Goal: Transaction & Acquisition: Subscribe to service/newsletter

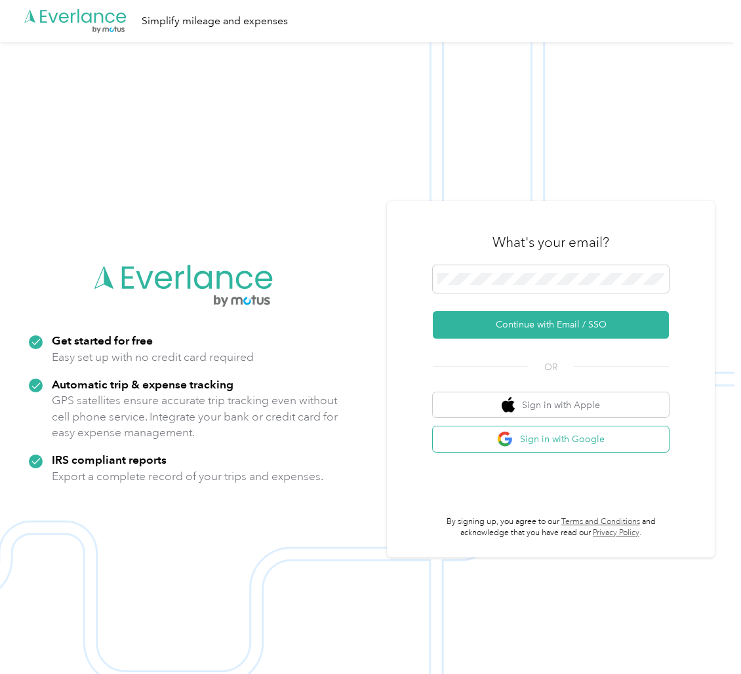
click at [575, 439] on button "Sign in with Google" at bounding box center [551, 440] width 236 height 26
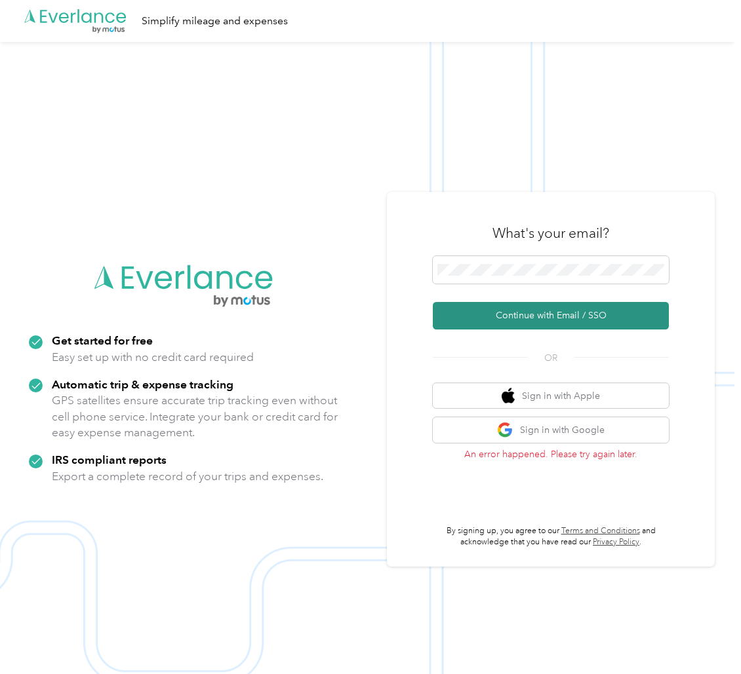
click at [537, 318] on button "Continue with Email / SSO" at bounding box center [551, 316] width 236 height 28
click at [497, 321] on button "Continue with Email / SSO" at bounding box center [551, 316] width 236 height 28
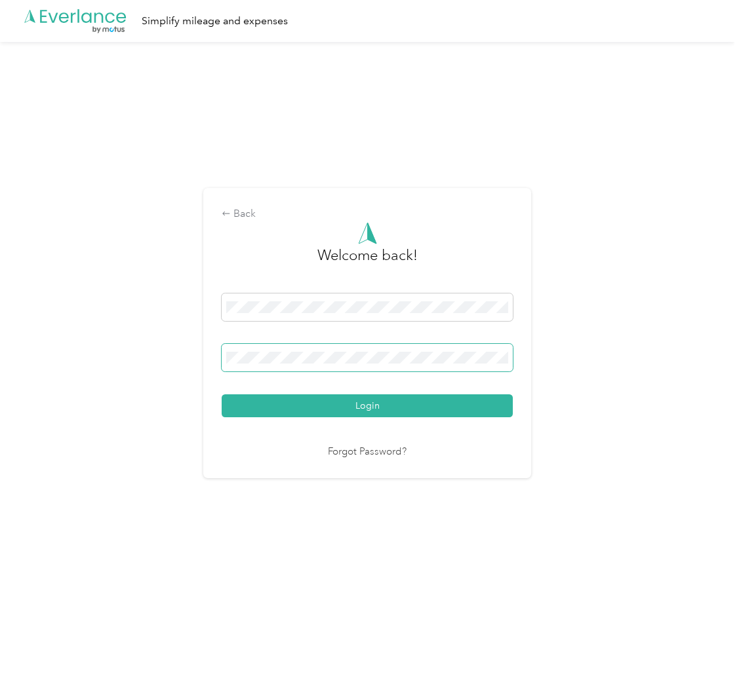
click at [221, 395] on button "Login" at bounding box center [366, 406] width 291 height 23
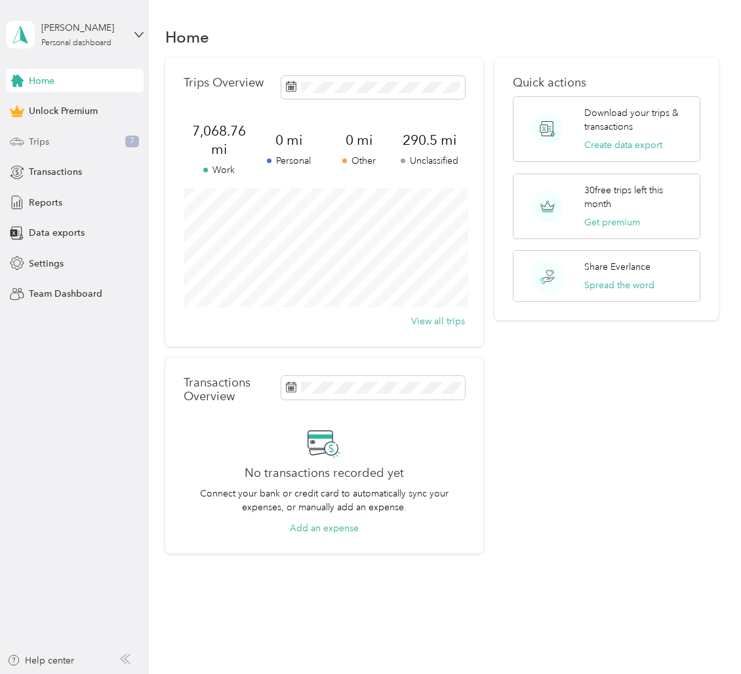
click at [64, 138] on div "Trips 7" at bounding box center [75, 142] width 138 height 24
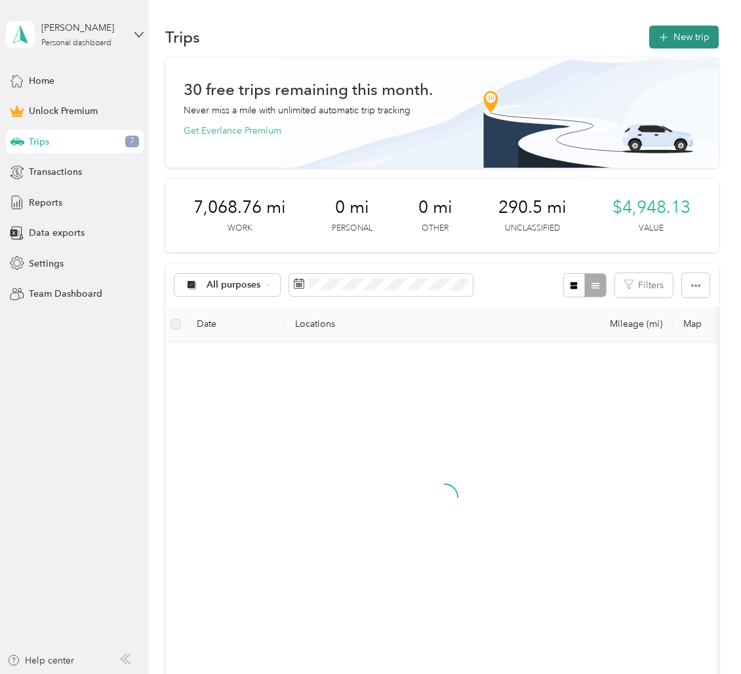
click at [691, 41] on button "New trip" at bounding box center [683, 37] width 69 height 23
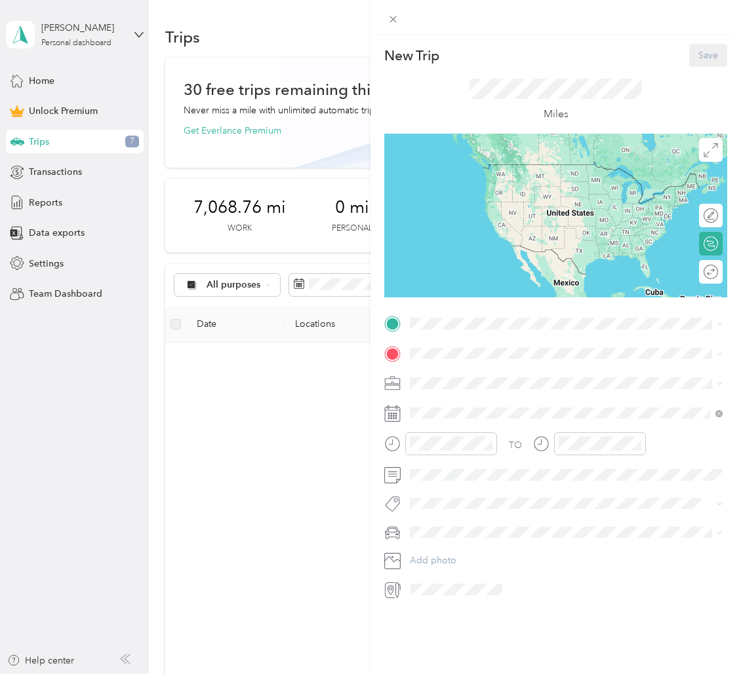
click at [400, 12] on span at bounding box center [393, 19] width 18 height 18
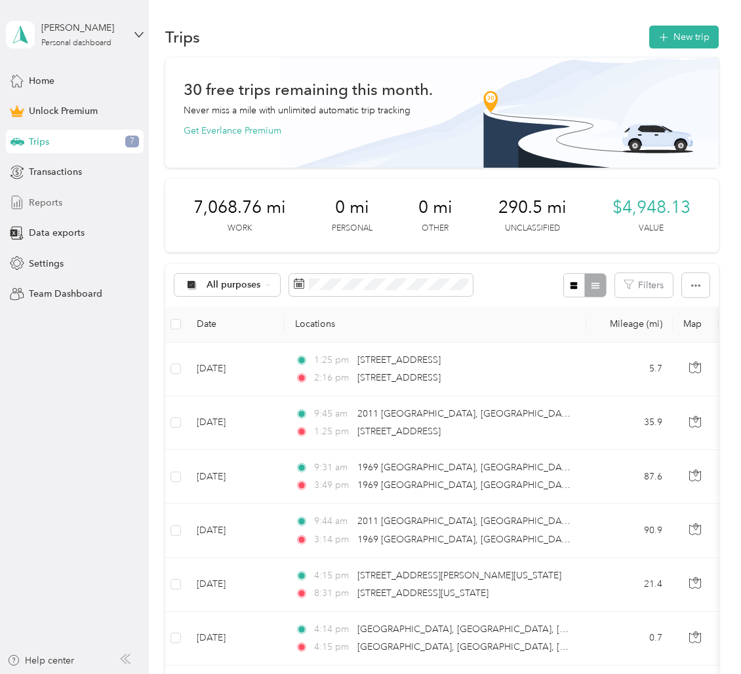
click at [45, 193] on div "Reports" at bounding box center [75, 203] width 138 height 24
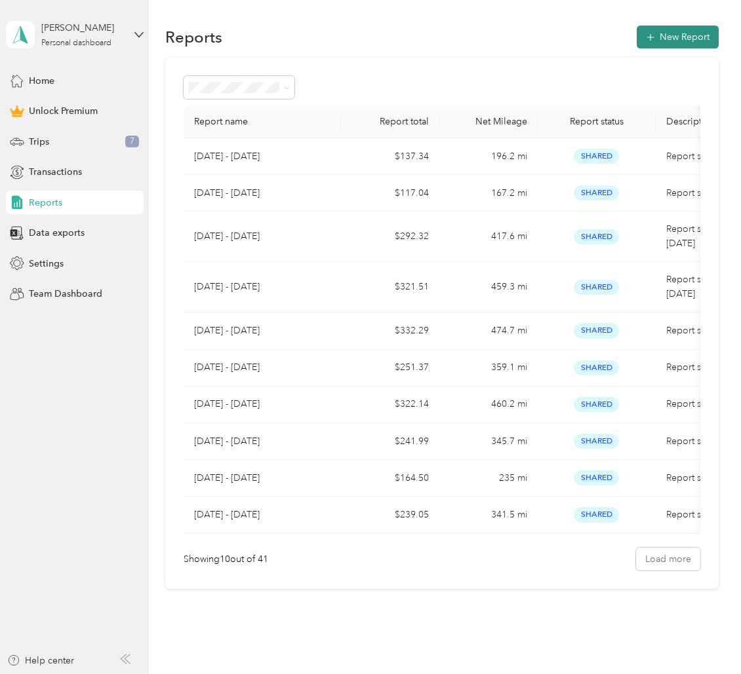
click at [701, 35] on button "New Report" at bounding box center [677, 37] width 82 height 23
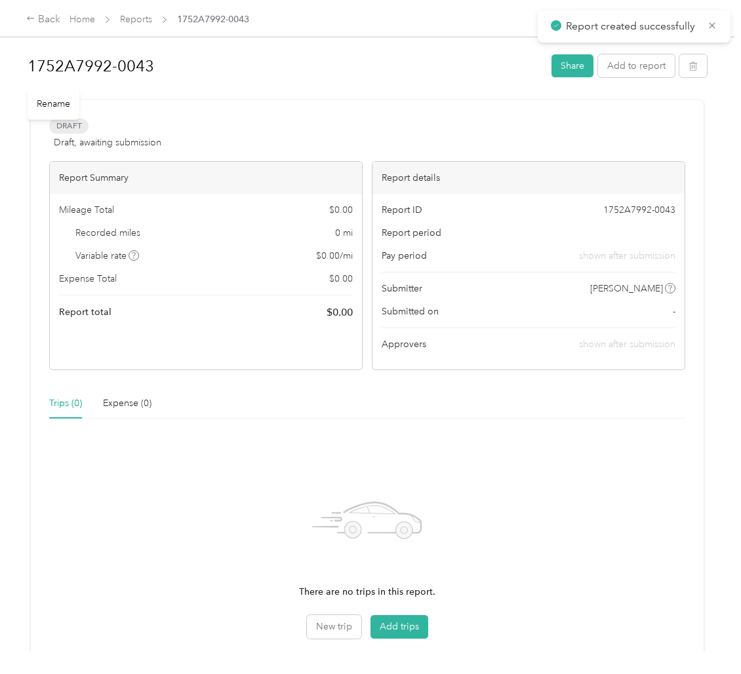
click at [144, 63] on h1 "1752A7992-0043" at bounding box center [285, 65] width 514 height 31
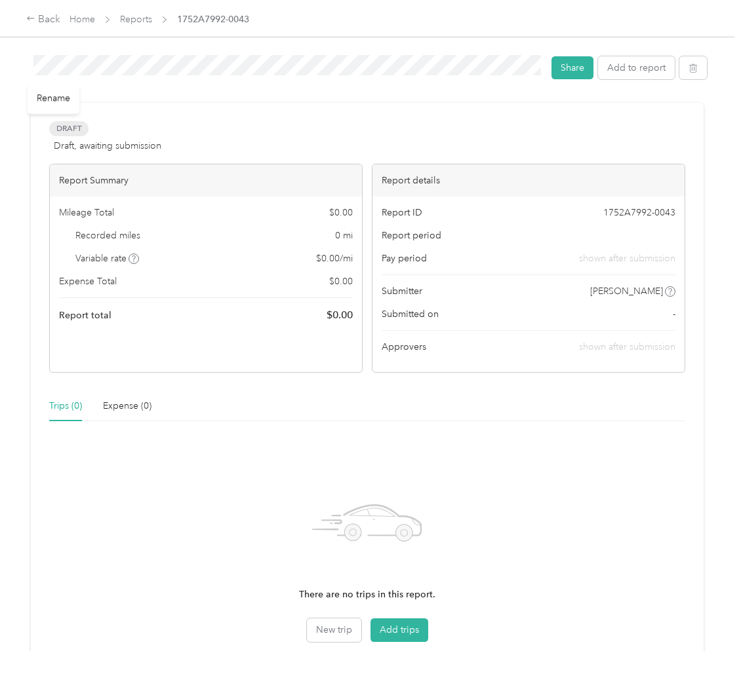
click at [400, 412] on div "Trips (0) Expense (0)" at bounding box center [367, 406] width 636 height 30
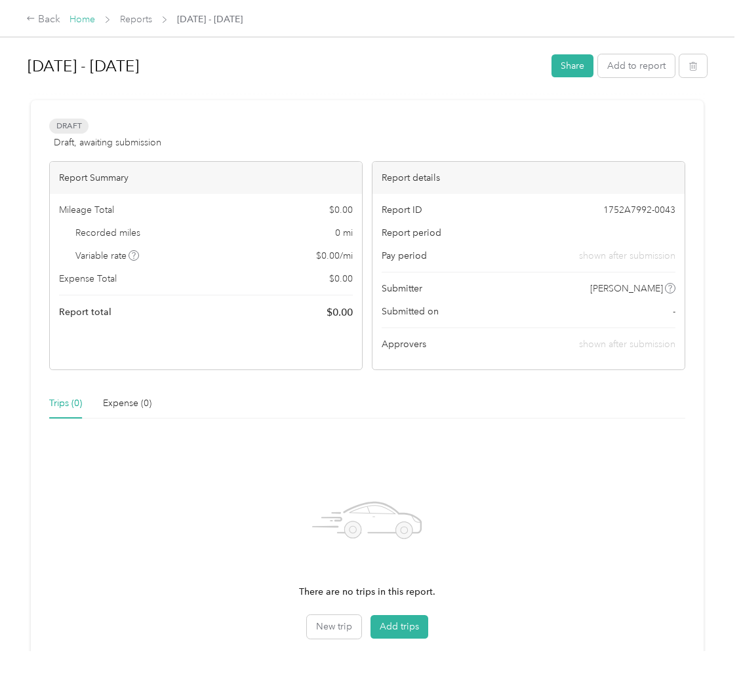
click at [90, 21] on link "Home" at bounding box center [82, 19] width 26 height 11
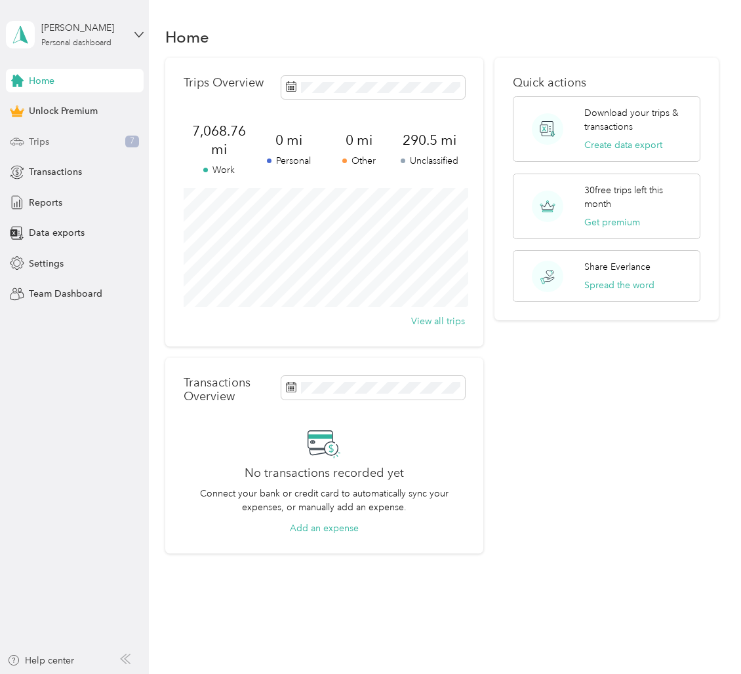
click at [63, 141] on div "Trips 7" at bounding box center [75, 142] width 138 height 24
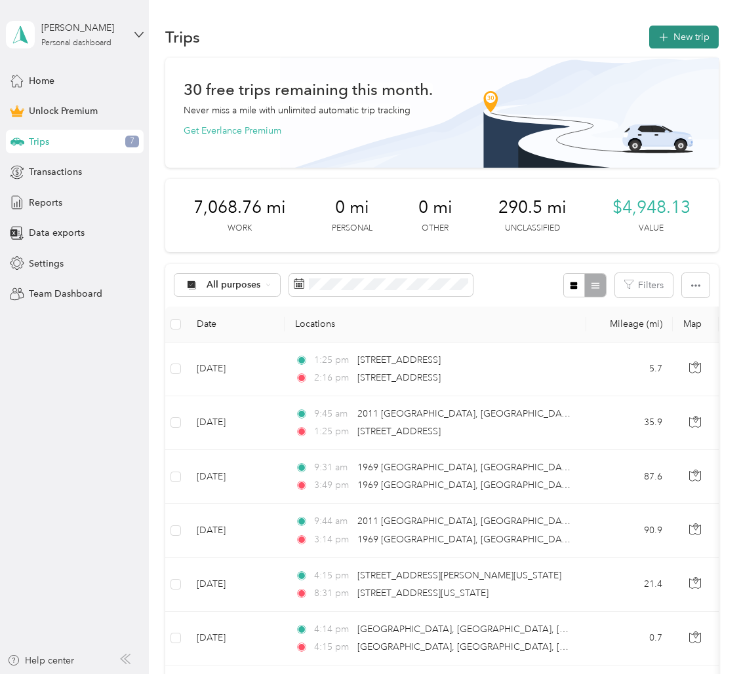
click at [693, 32] on button "New trip" at bounding box center [683, 37] width 69 height 23
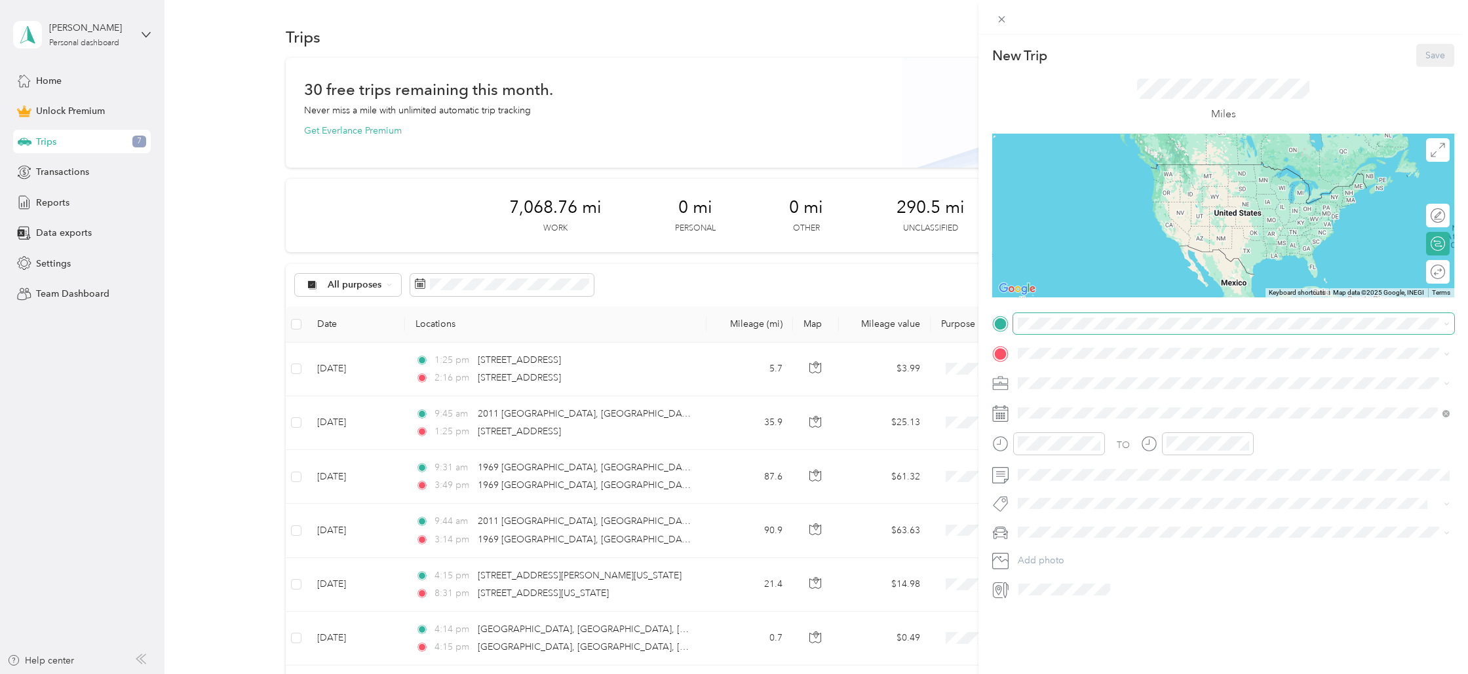
click at [740, 331] on span at bounding box center [1233, 323] width 441 height 21
click at [740, 377] on span "[STREET_ADDRESS][US_STATE]" at bounding box center [1108, 371] width 131 height 12
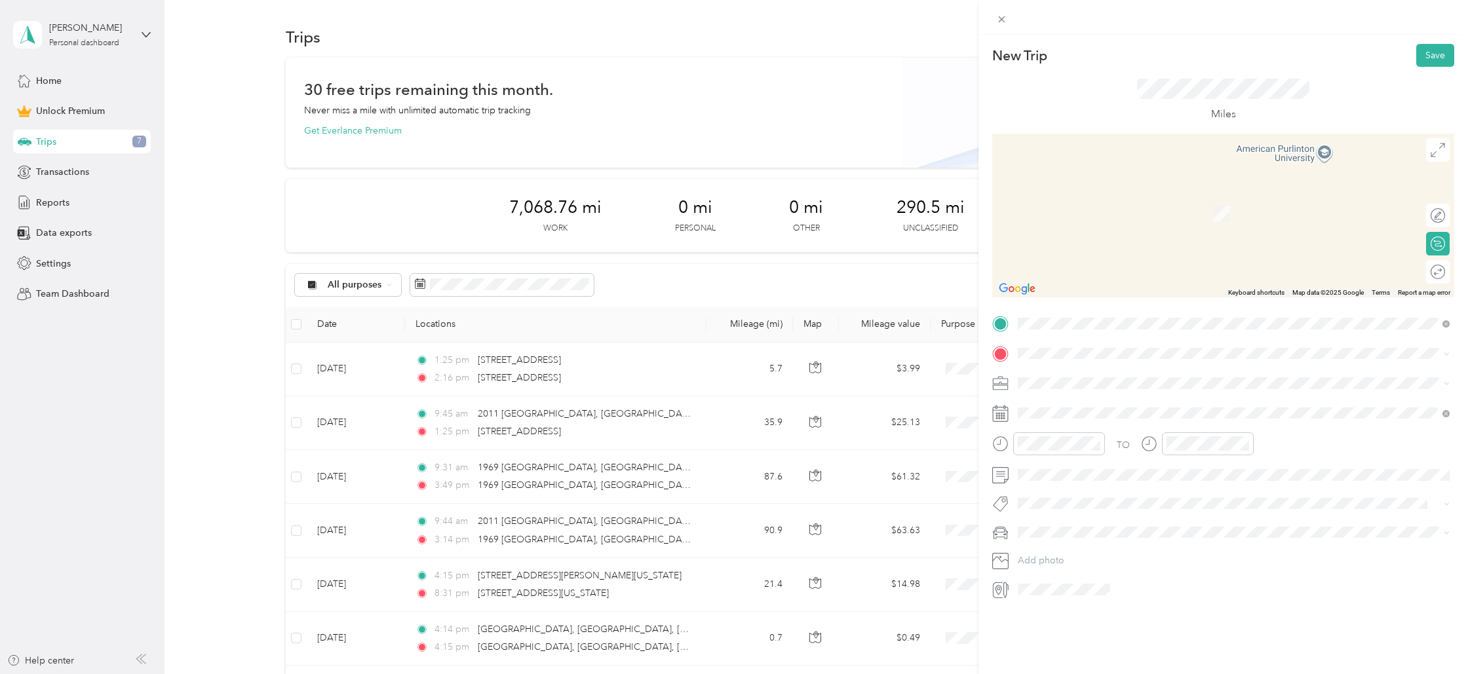
click at [740, 395] on span "[STREET_ADDRESS][US_STATE]" at bounding box center [1108, 399] width 131 height 12
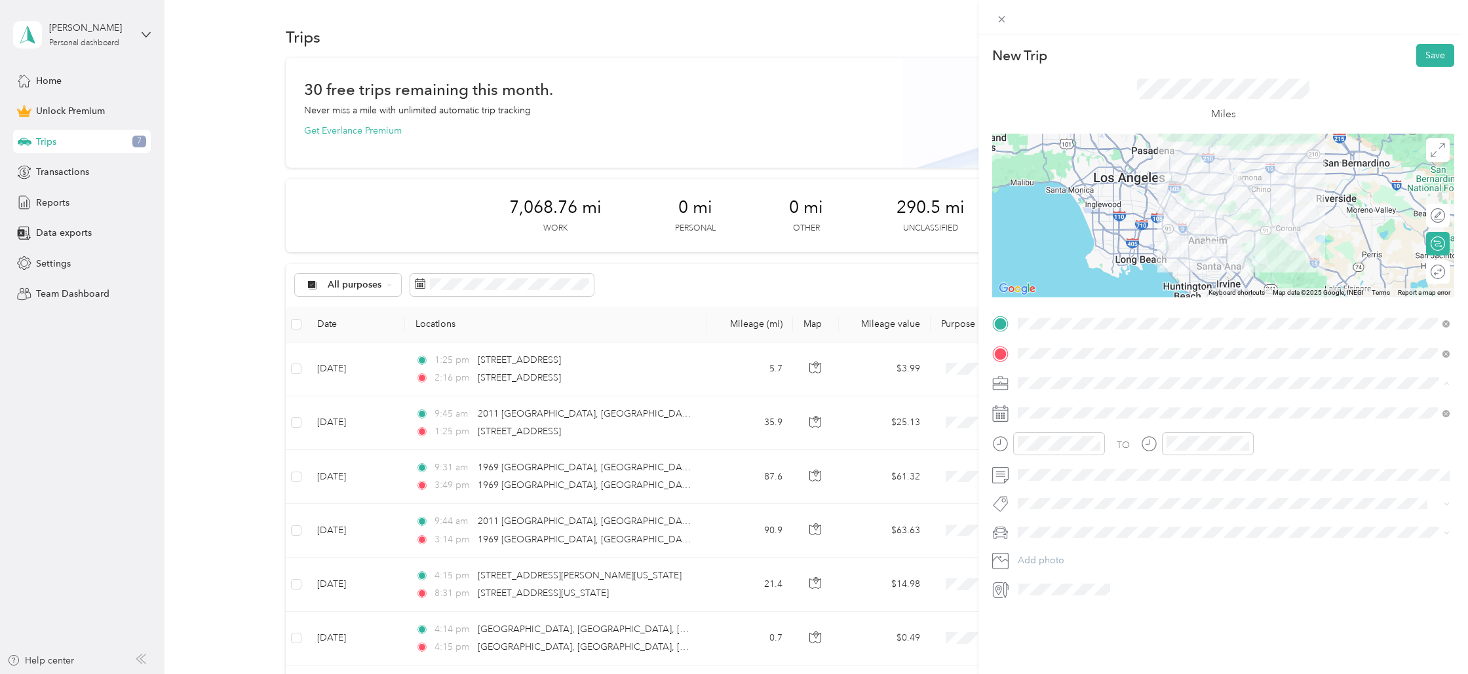
click at [740, 454] on div "Power Liens" at bounding box center [1233, 453] width 423 height 14
click at [740, 529] on div "2" at bounding box center [1112, 533] width 17 height 16
click at [740, 487] on div "PM" at bounding box center [1254, 491] width 31 height 18
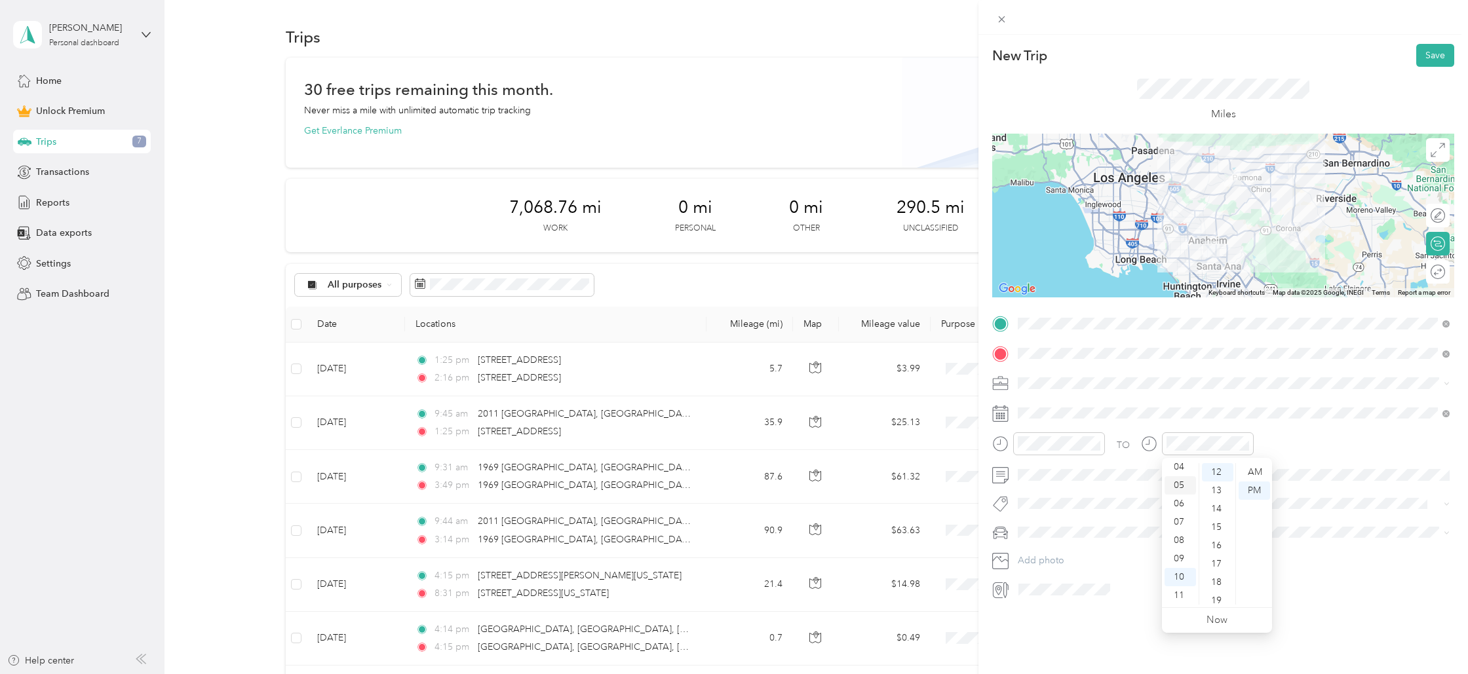
click at [740, 486] on div "05" at bounding box center [1180, 485] width 31 height 18
click at [740, 484] on span at bounding box center [1233, 475] width 441 height 21
click at [740, 642] on div "New Trip Save This trip cannot be edited because it is either under review, app…" at bounding box center [1223, 372] width 490 height 674
click at [740, 58] on button "Save" at bounding box center [1435, 55] width 38 height 23
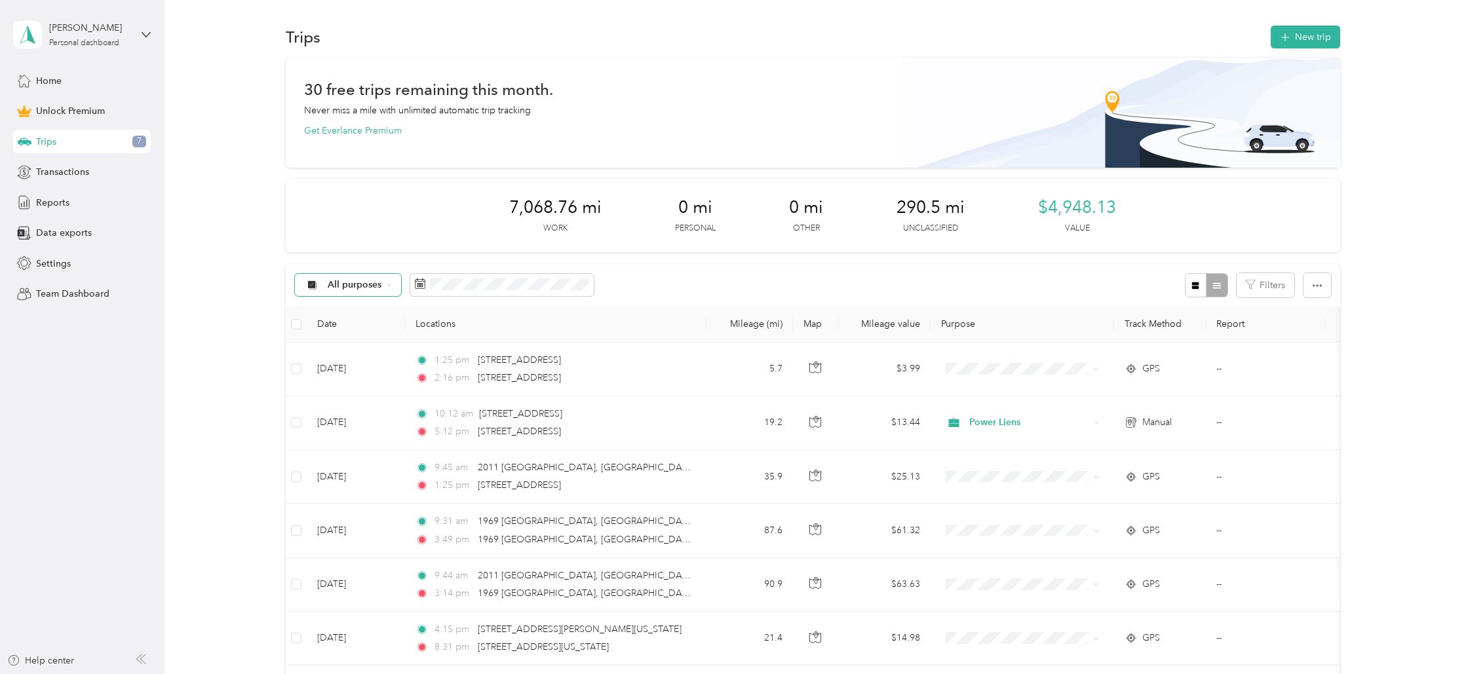
click at [379, 289] on span "All purposes" at bounding box center [355, 284] width 54 height 9
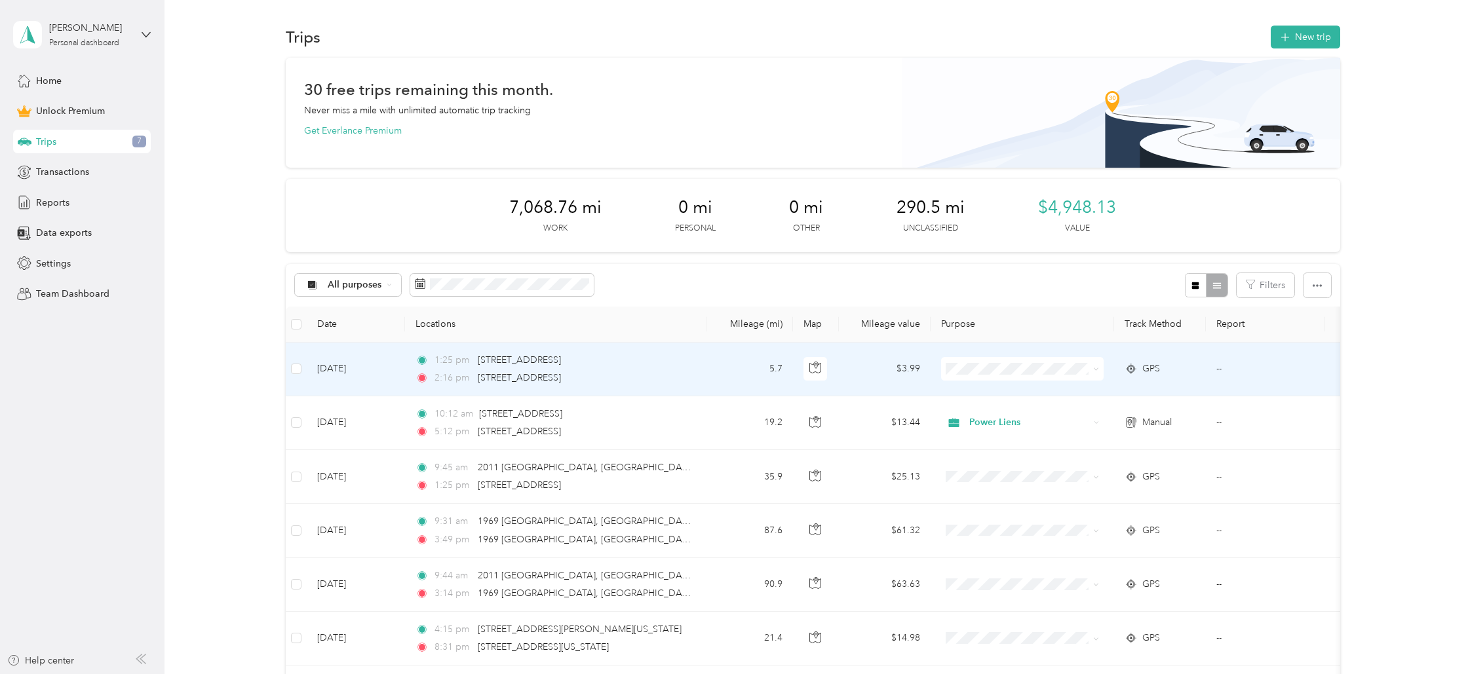
click at [304, 369] on td at bounding box center [296, 370] width 21 height 54
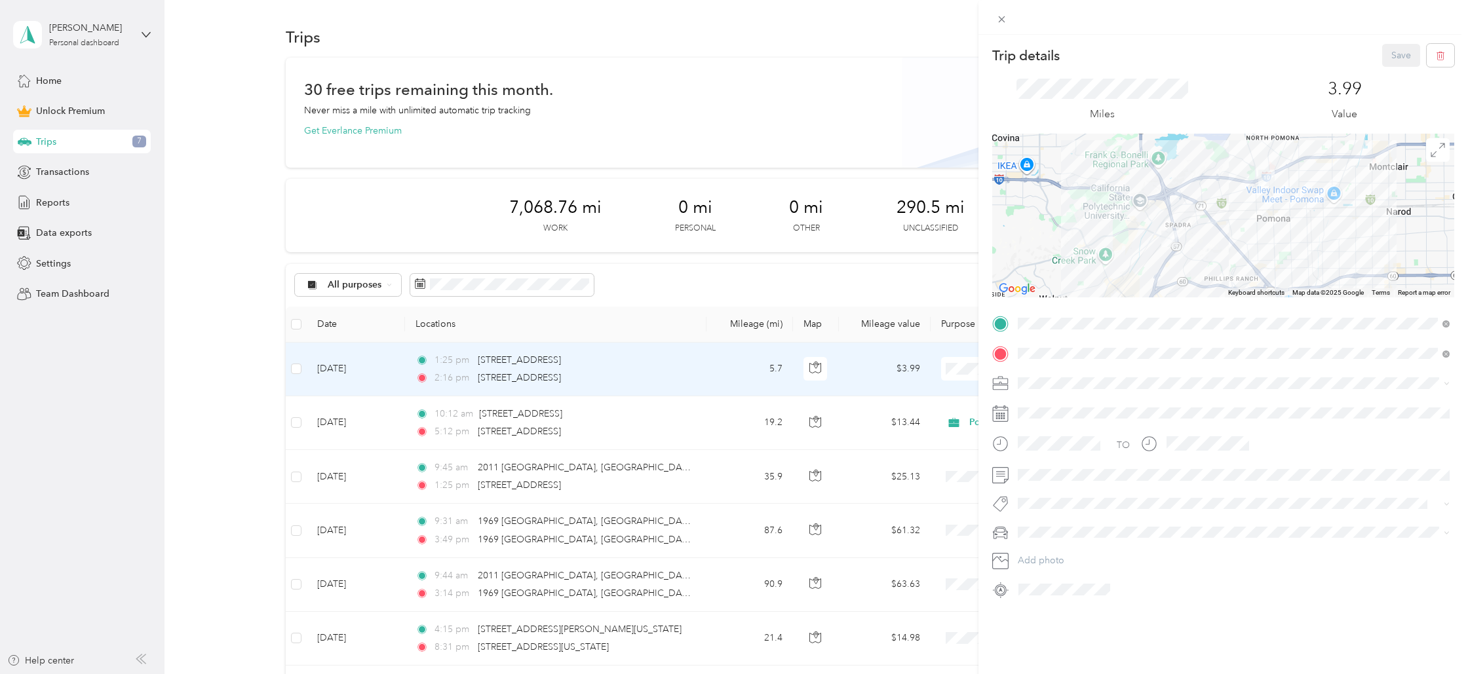
click at [299, 367] on div "Trip details Save This trip cannot be edited because it is either under review,…" at bounding box center [734, 337] width 1468 height 674
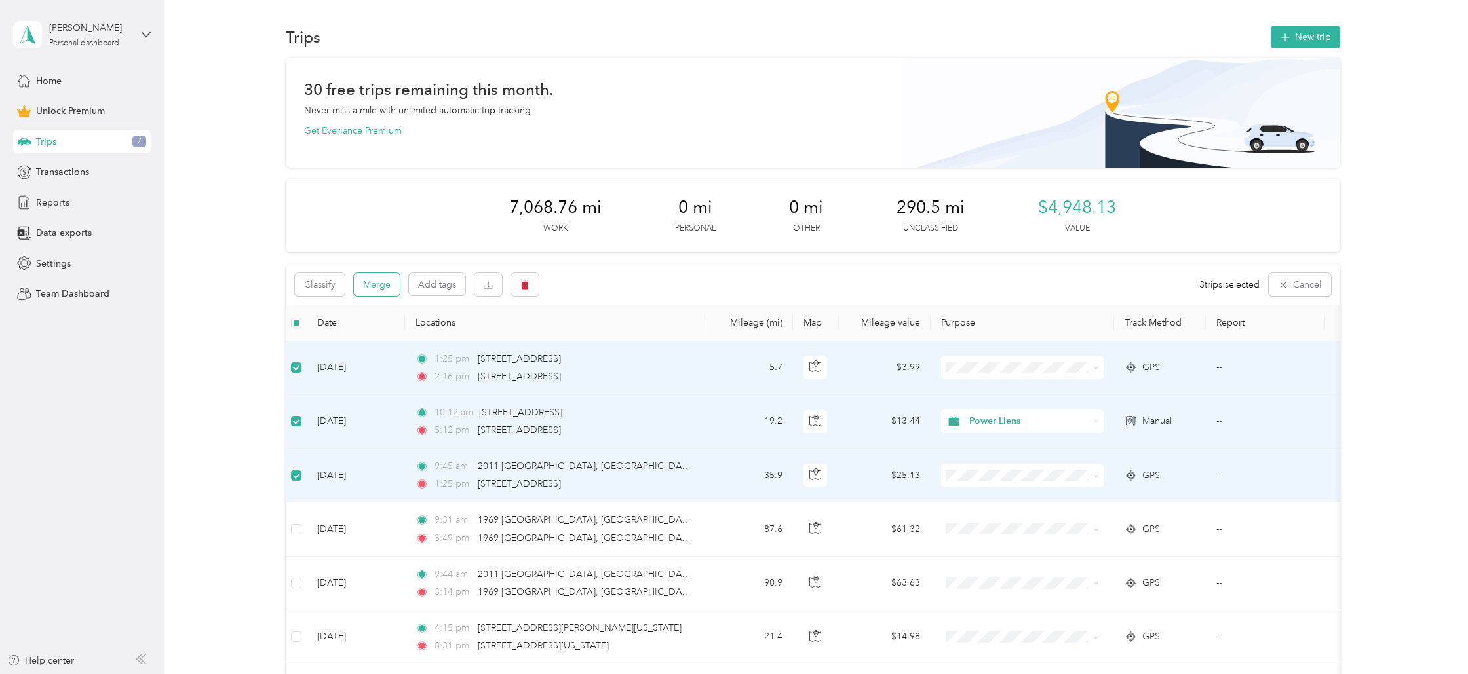
click at [376, 284] on button "Merge" at bounding box center [377, 284] width 46 height 23
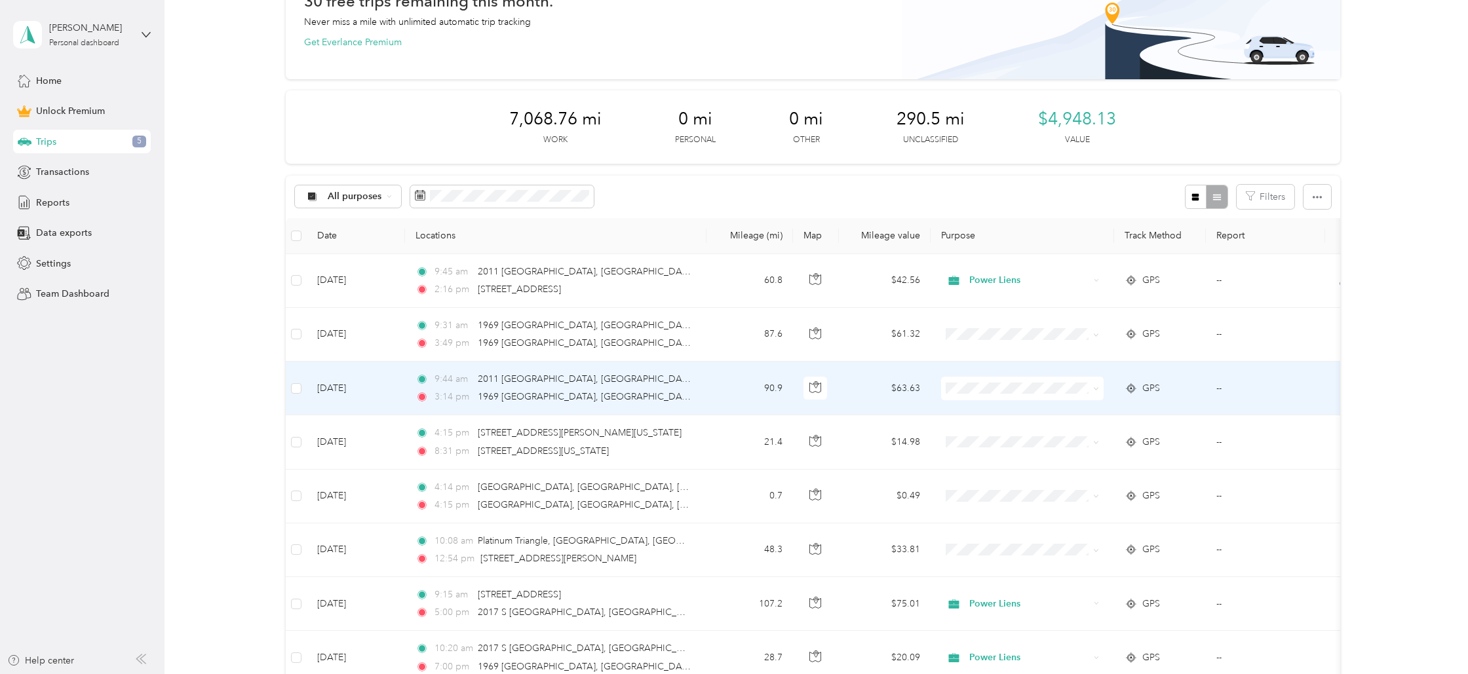
scroll to position [96, 0]
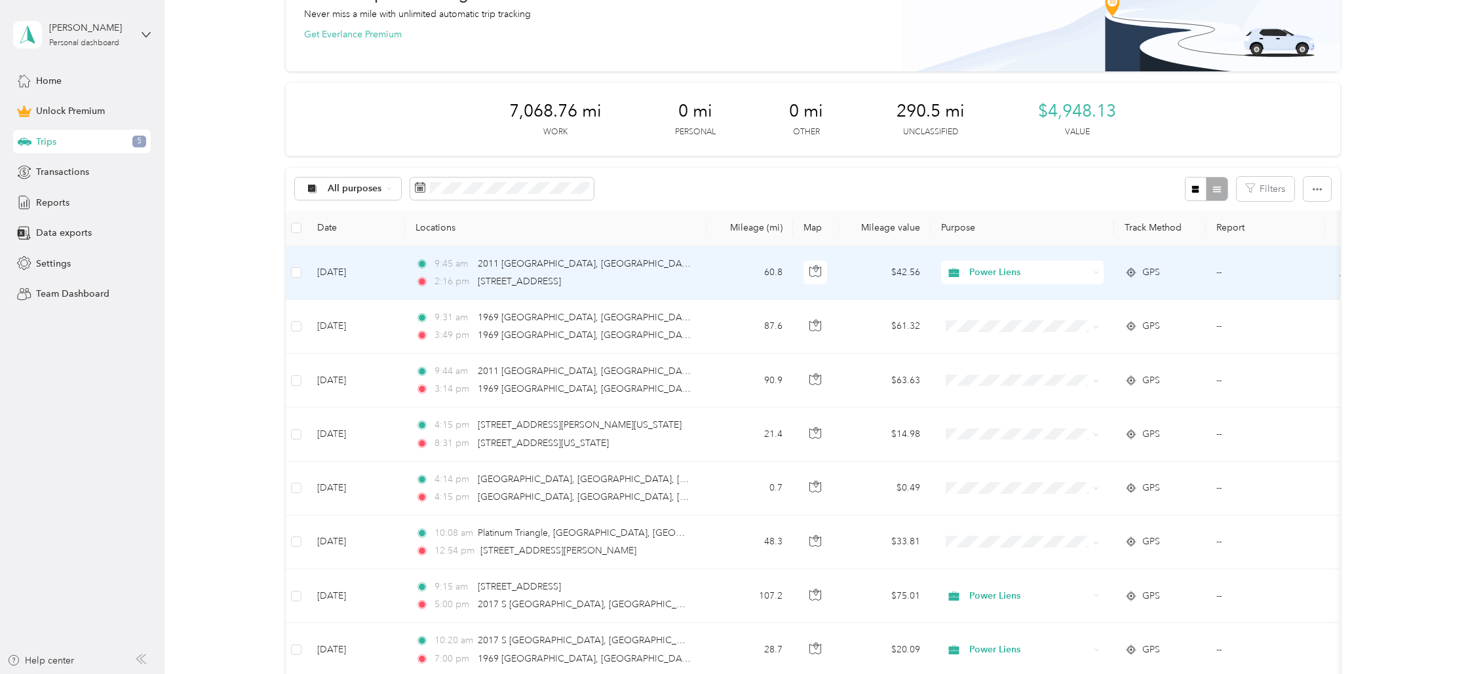
click at [395, 276] on td "[DATE]" at bounding box center [356, 273] width 98 height 54
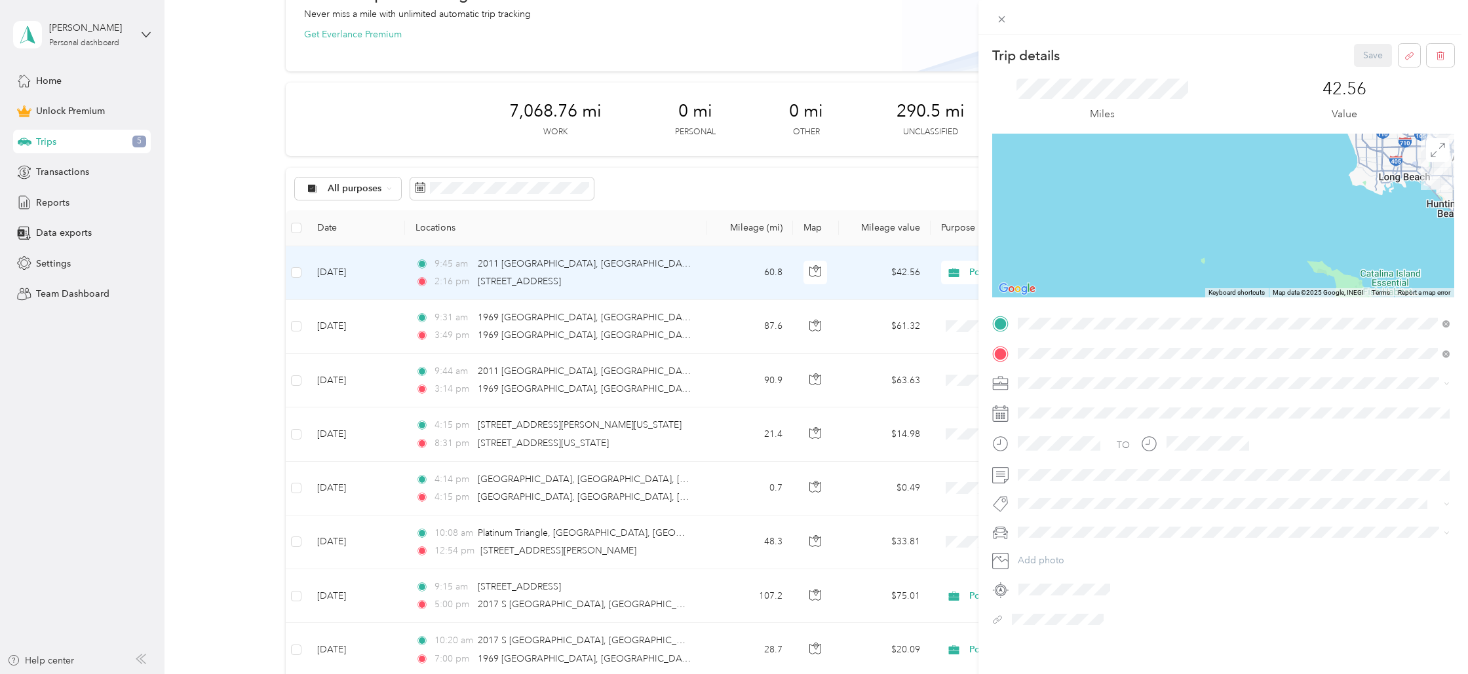
click at [250, 316] on div "Trip details Save This trip cannot be edited because it is either under review,…" at bounding box center [734, 337] width 1468 height 674
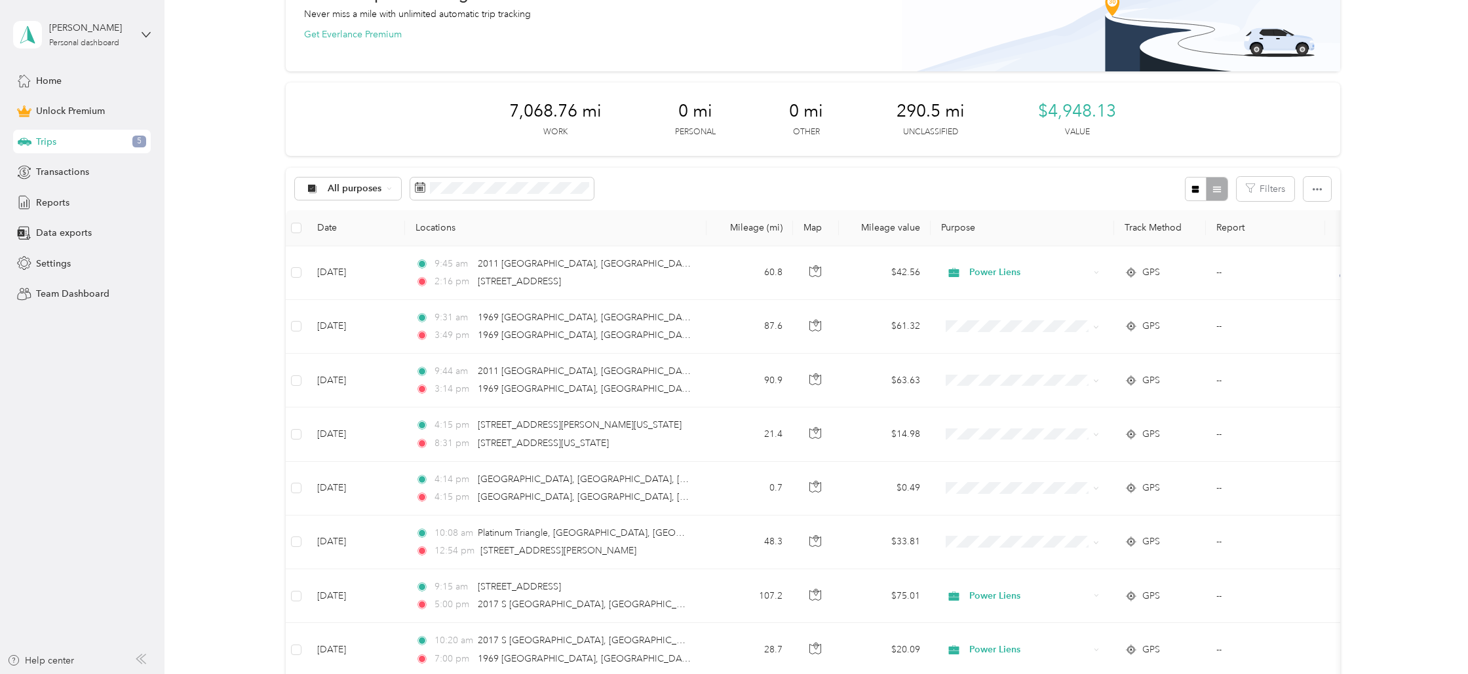
click at [250, 316] on div at bounding box center [734, 337] width 1468 height 674
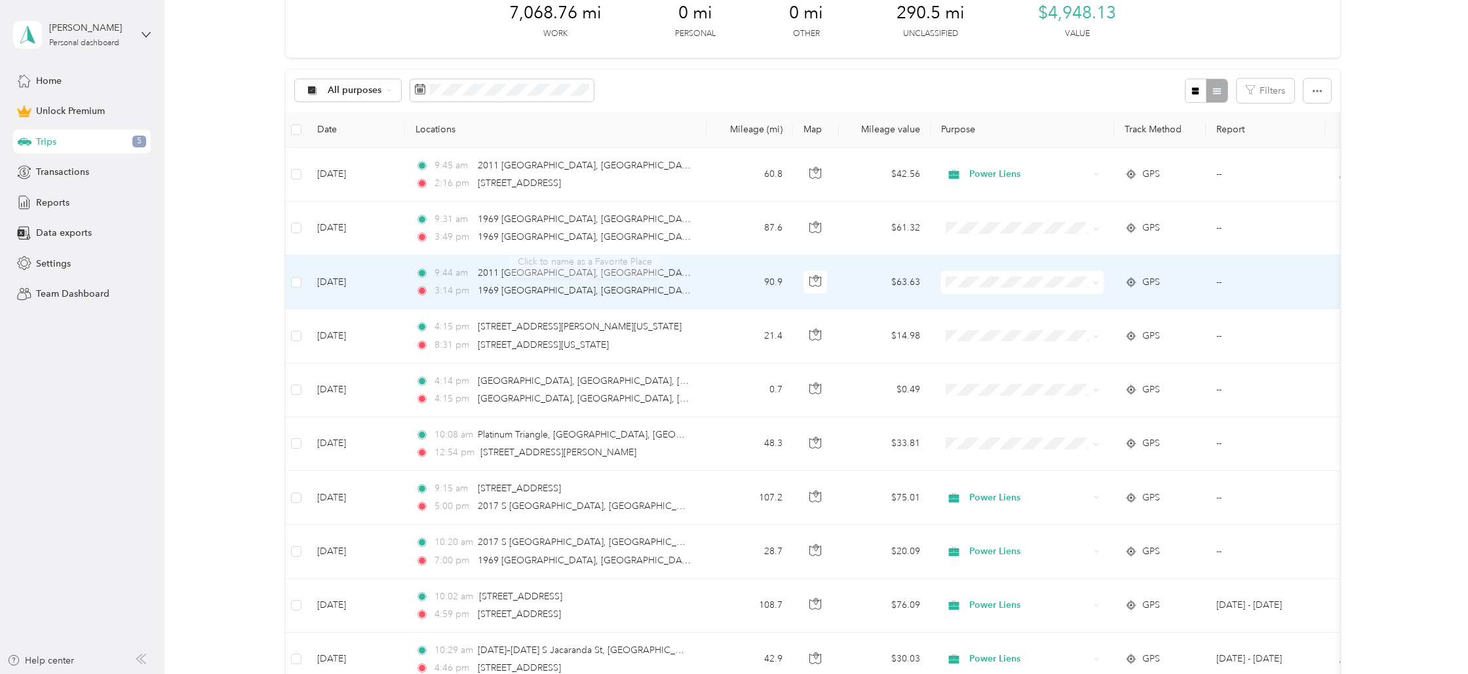
scroll to position [196, 0]
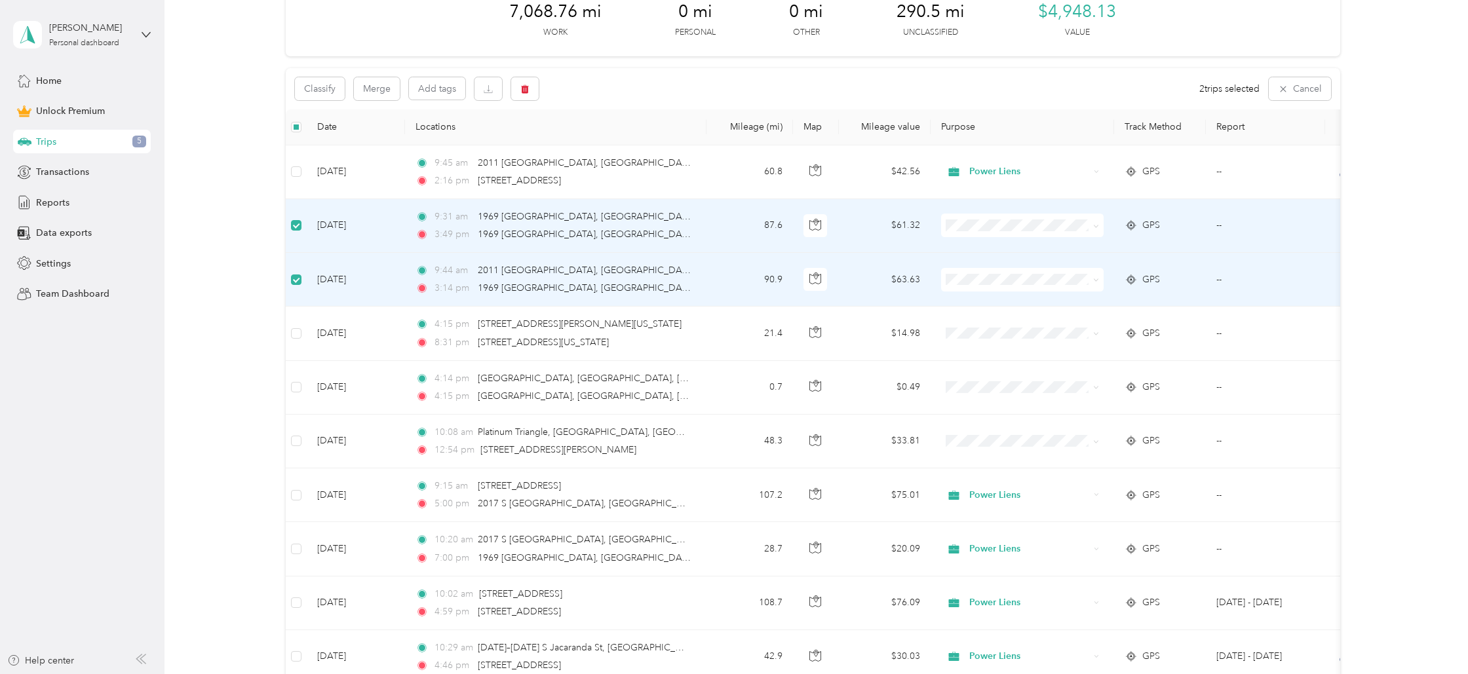
drag, startPoint x: 239, startPoint y: 253, endPoint x: 246, endPoint y: 244, distance: 11.7
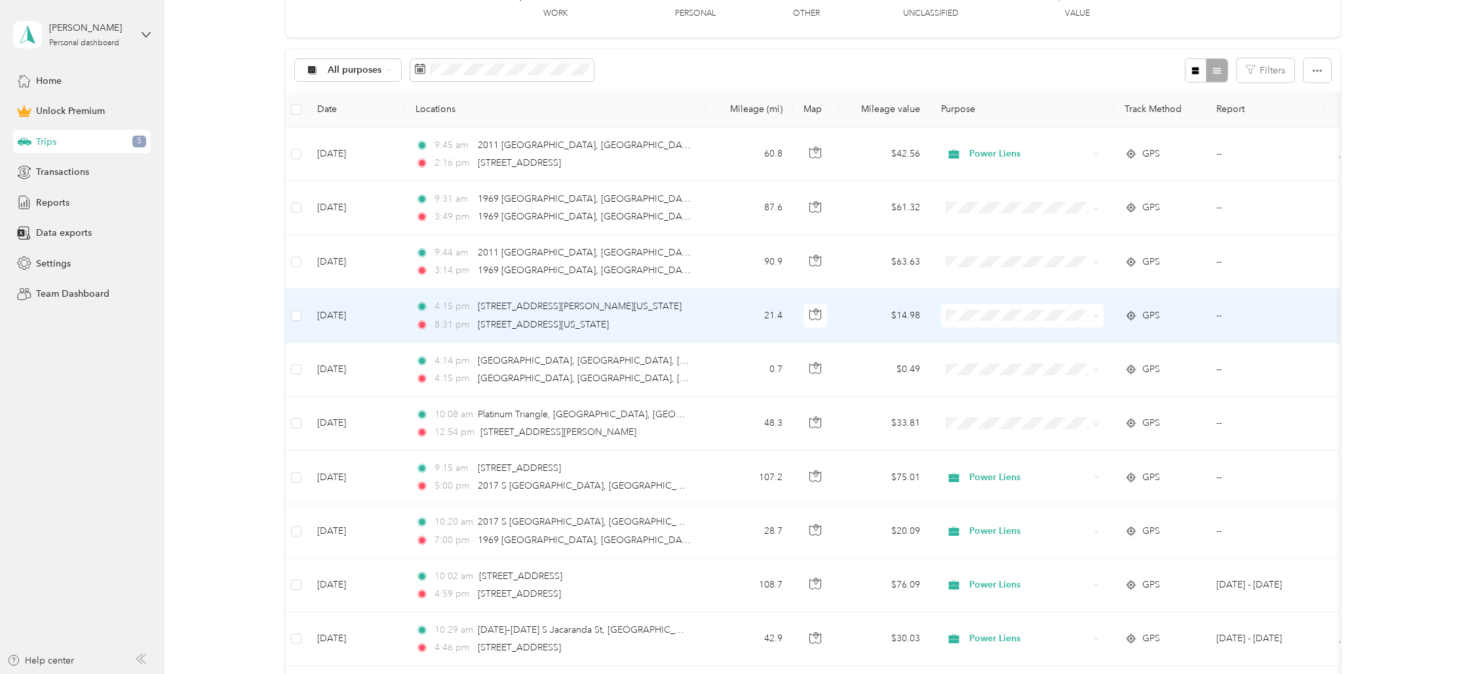
scroll to position [218, 0]
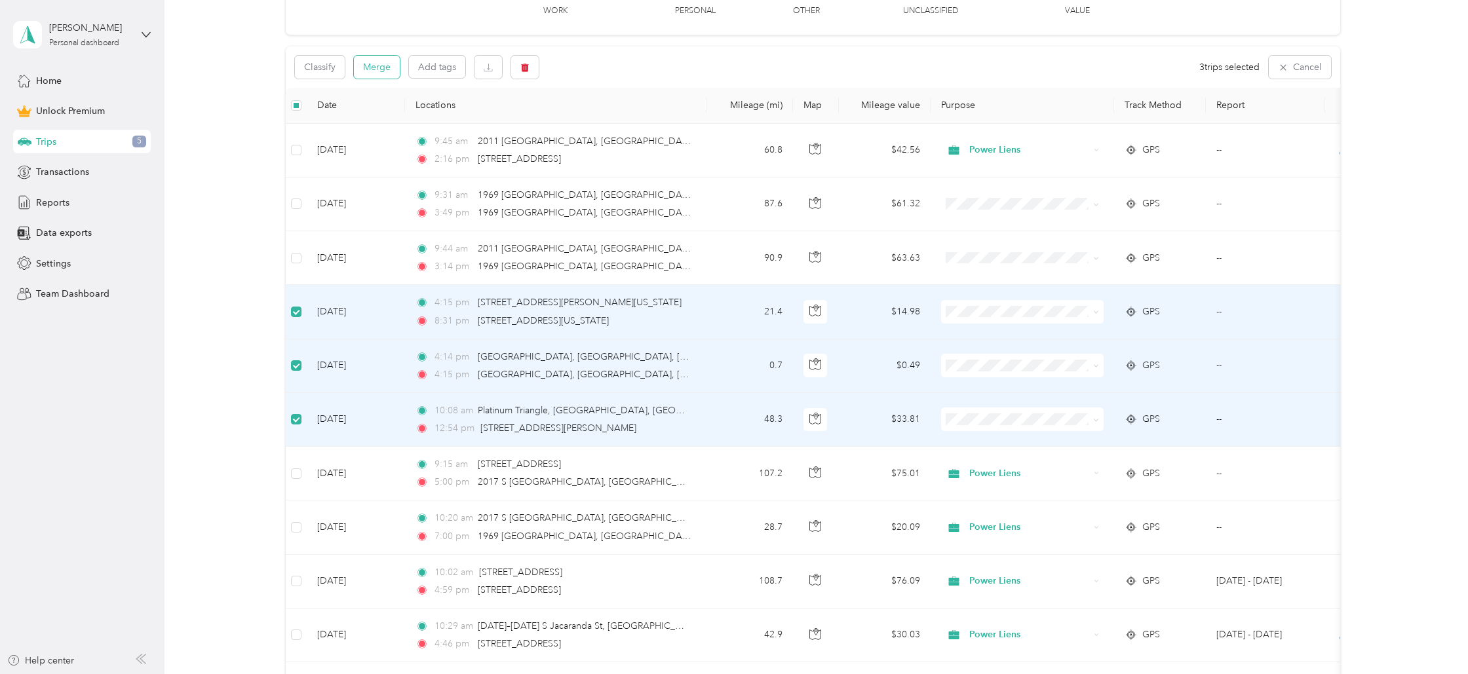
click at [383, 69] on button "Merge" at bounding box center [377, 67] width 46 height 23
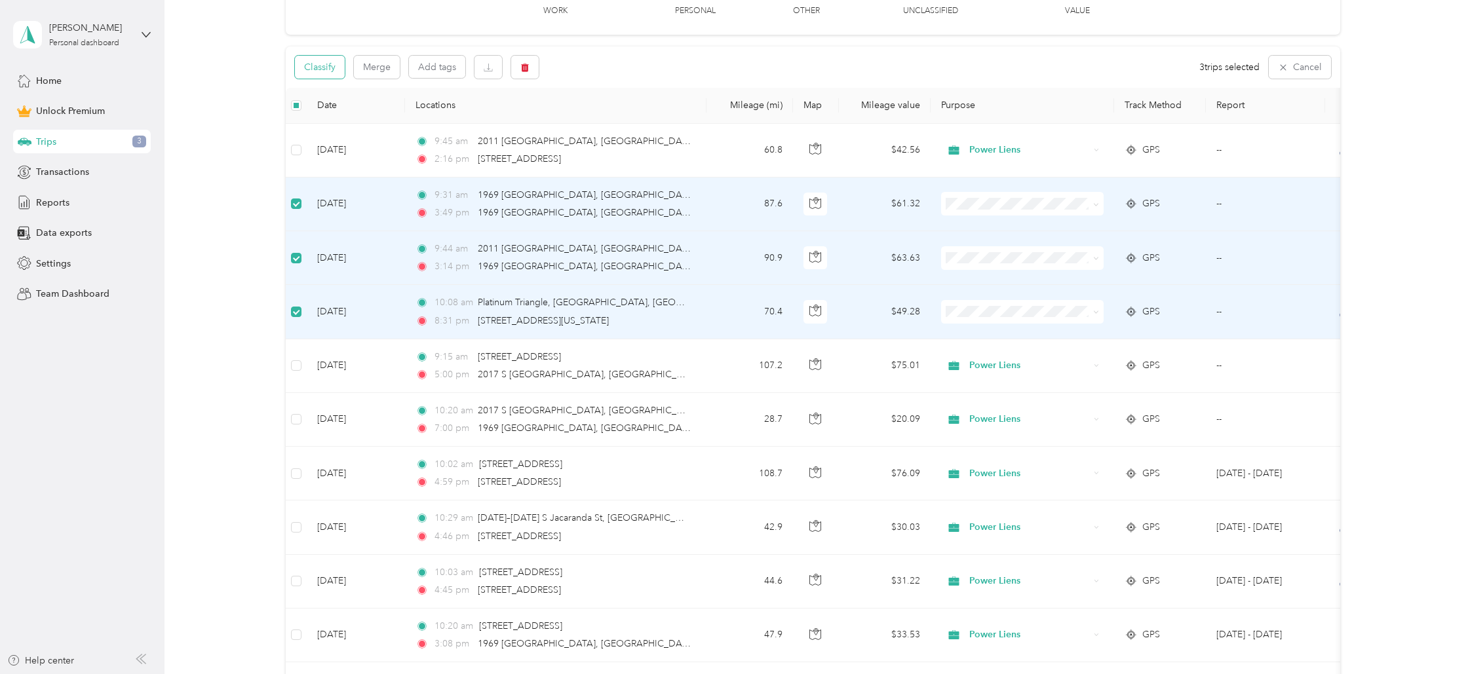
click at [321, 73] on button "Classify" at bounding box center [320, 67] width 50 height 23
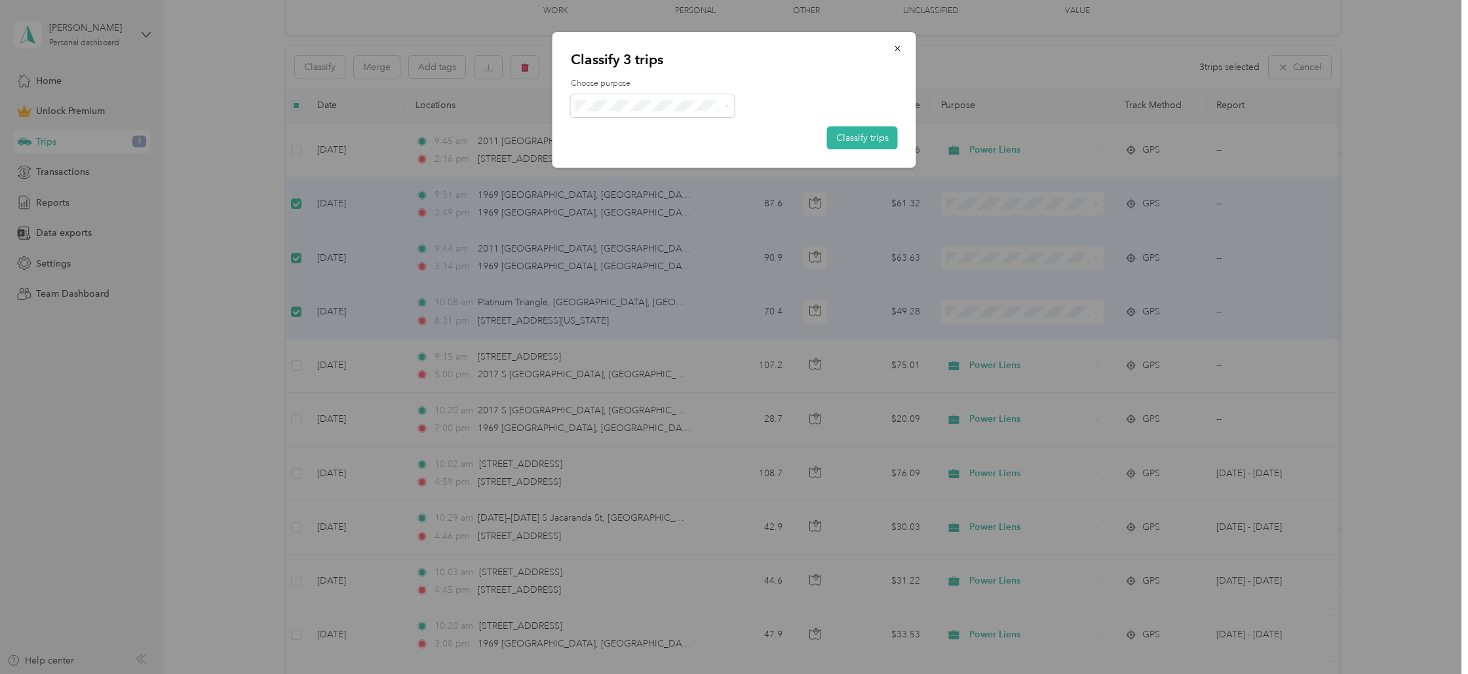
click at [657, 182] on li "Power Liens" at bounding box center [653, 175] width 164 height 23
click at [740, 137] on button "Classify trips" at bounding box center [862, 137] width 71 height 23
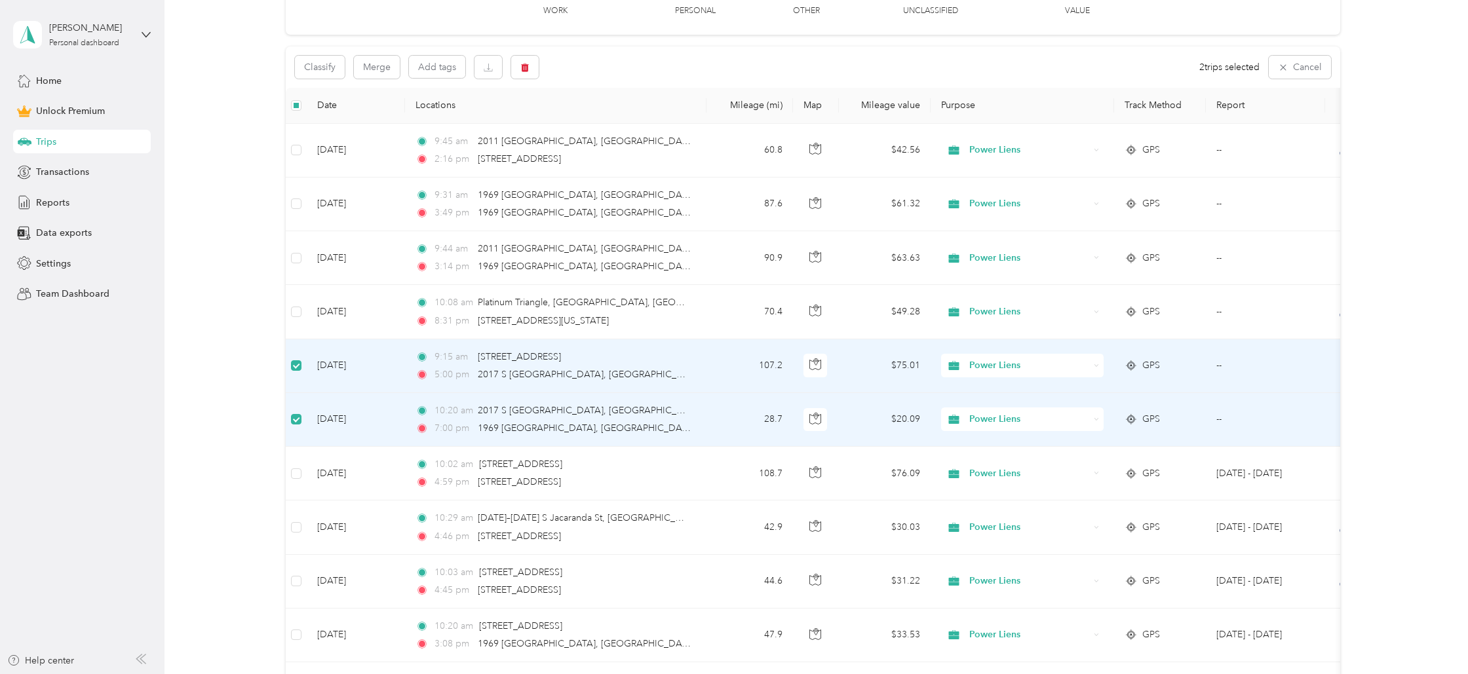
click at [73, 196] on div "Reports" at bounding box center [82, 203] width 138 height 24
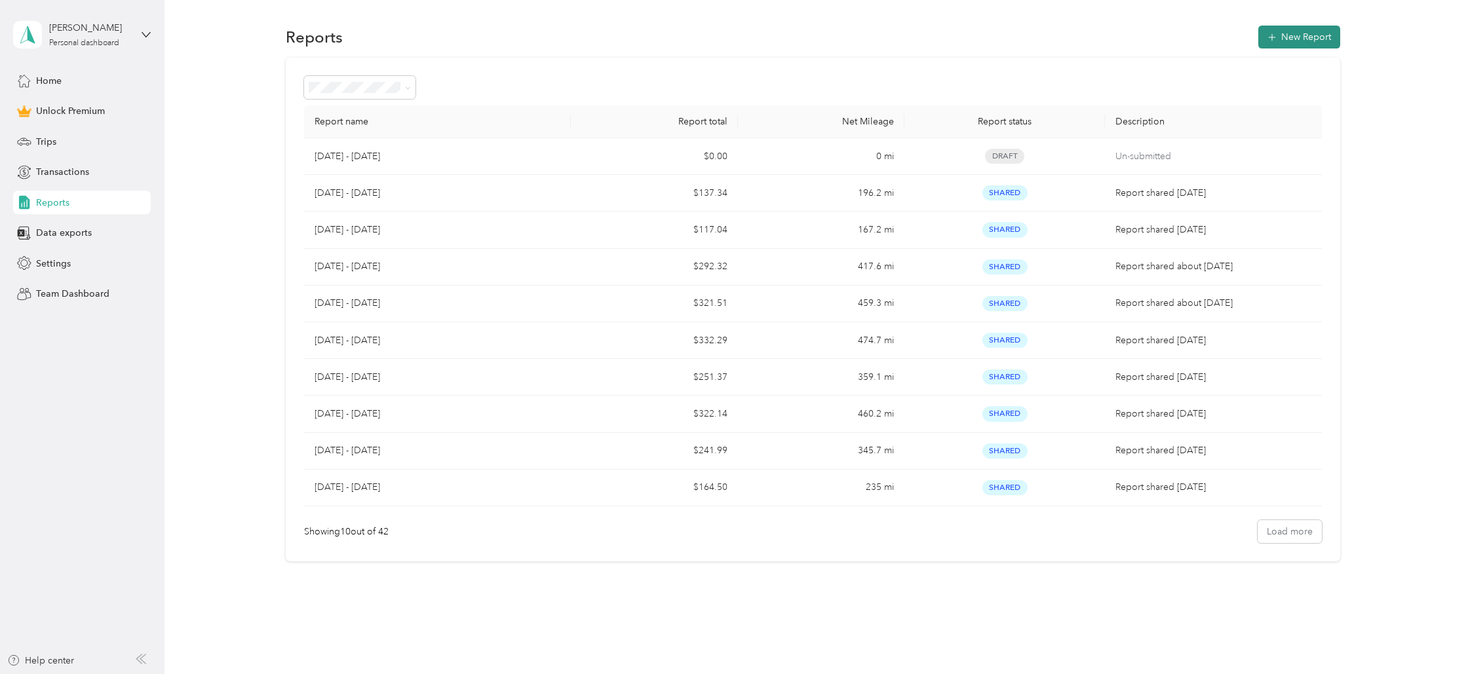
click at [740, 33] on button "New Report" at bounding box center [1299, 37] width 82 height 23
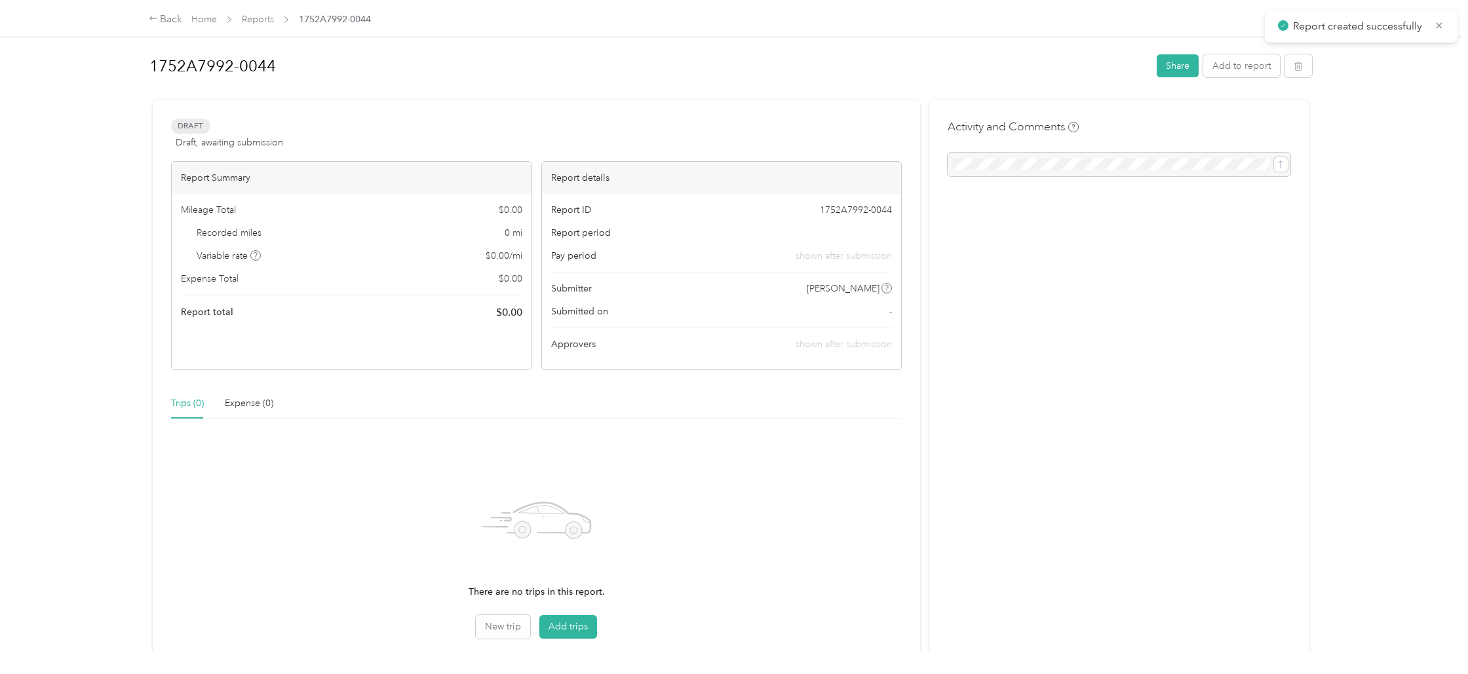
click at [241, 64] on h1 "1752A7992-0044" at bounding box center [648, 65] width 998 height 31
click at [570, 632] on button "Add trips" at bounding box center [568, 631] width 58 height 24
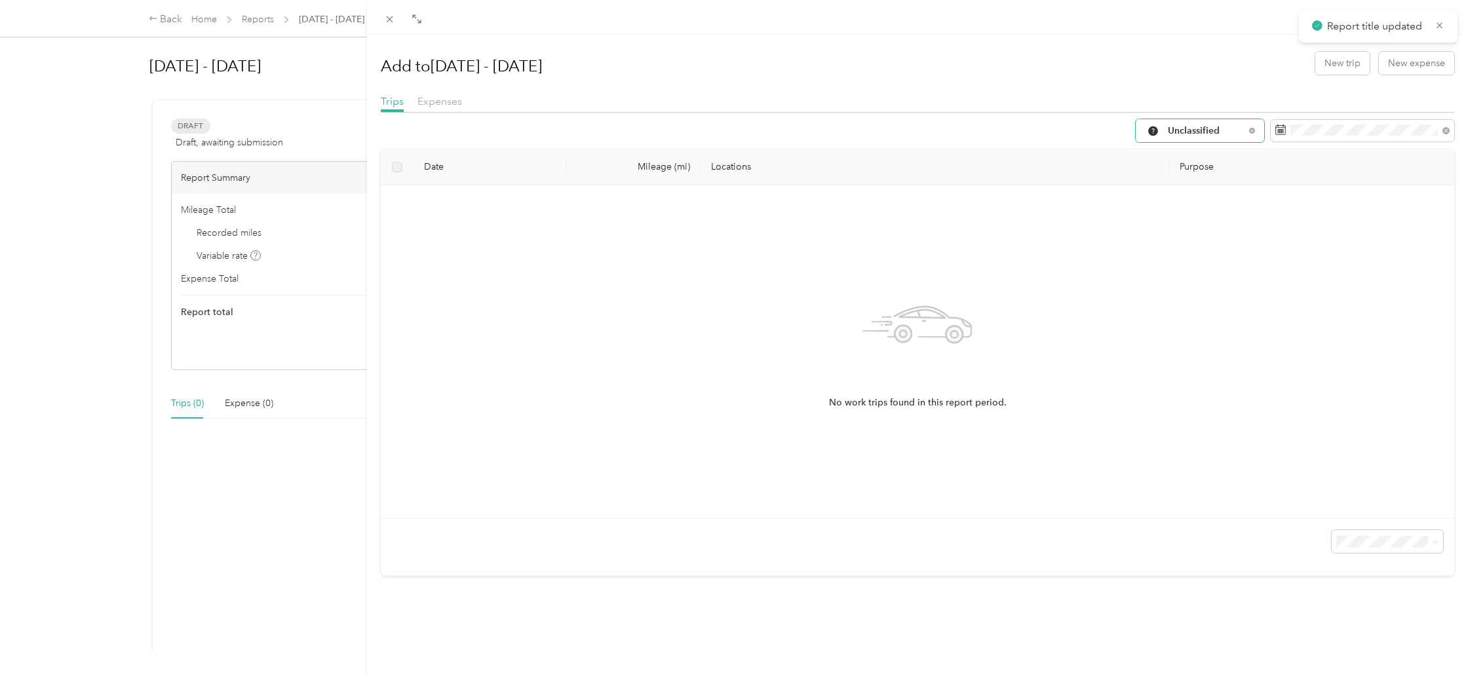
click at [740, 129] on div "Unclassified" at bounding box center [1200, 130] width 128 height 23
click at [740, 251] on li "Power Liens" at bounding box center [1200, 245] width 128 height 23
click at [337, 502] on div "Add to [DATE] - [DATE] New trip New expense Trips Expenses Power Liens Date Mil…" at bounding box center [734, 337] width 1468 height 674
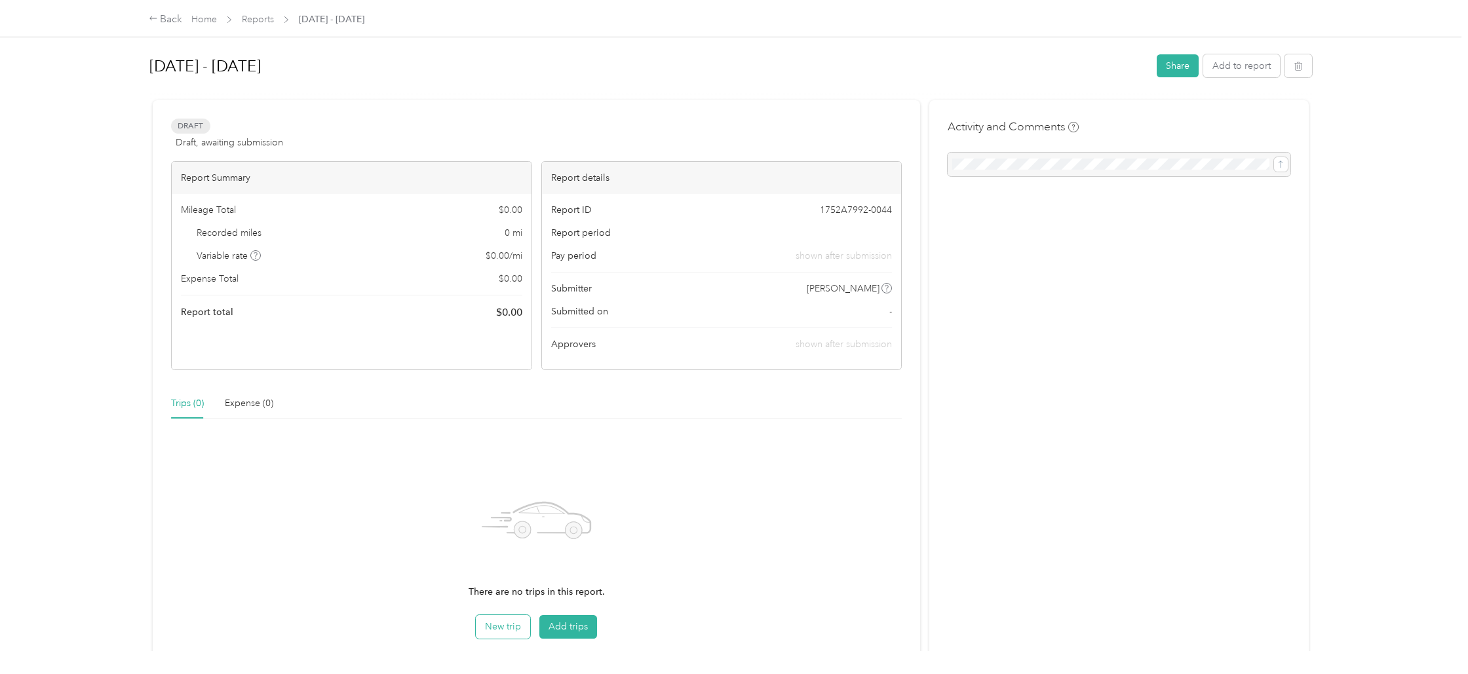
click at [505, 627] on button "New trip" at bounding box center [503, 627] width 54 height 24
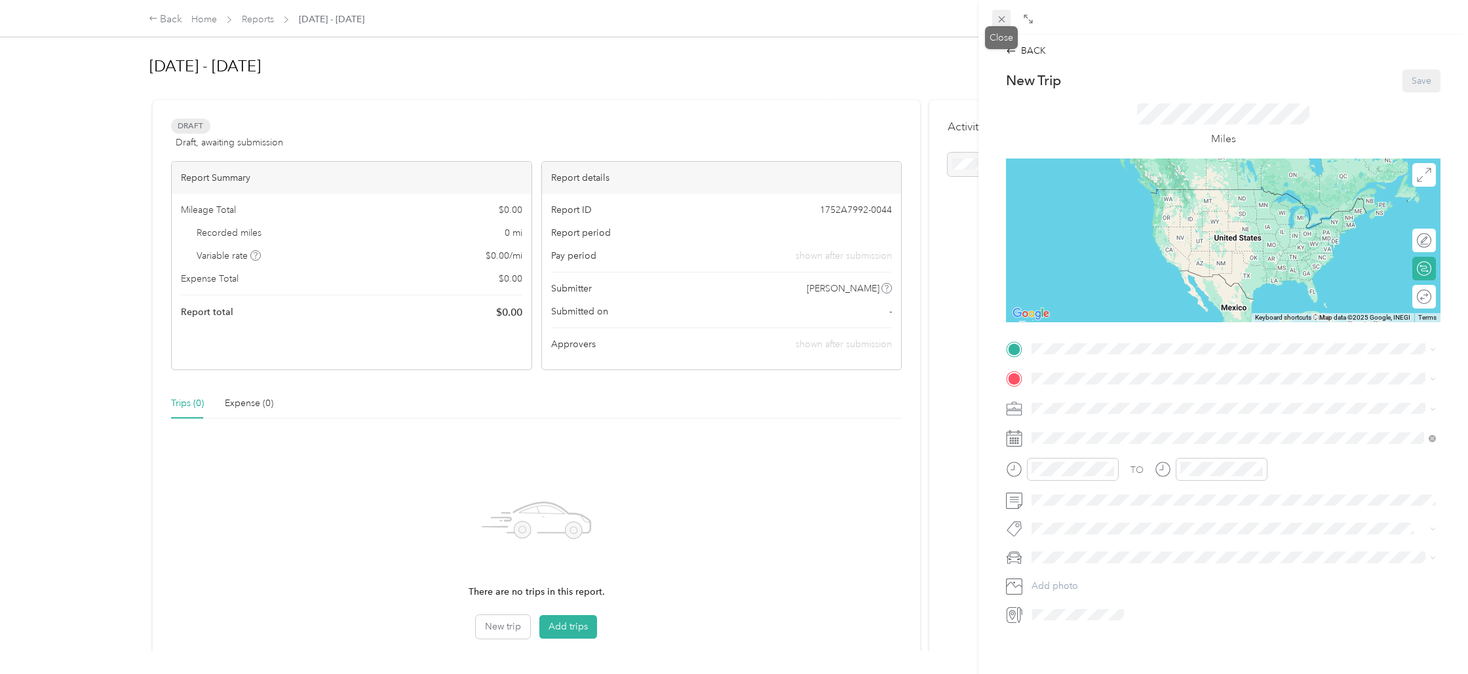
drag, startPoint x: 1001, startPoint y: 23, endPoint x: 1019, endPoint y: 25, distance: 18.5
click at [740, 23] on icon at bounding box center [1001, 19] width 11 height 11
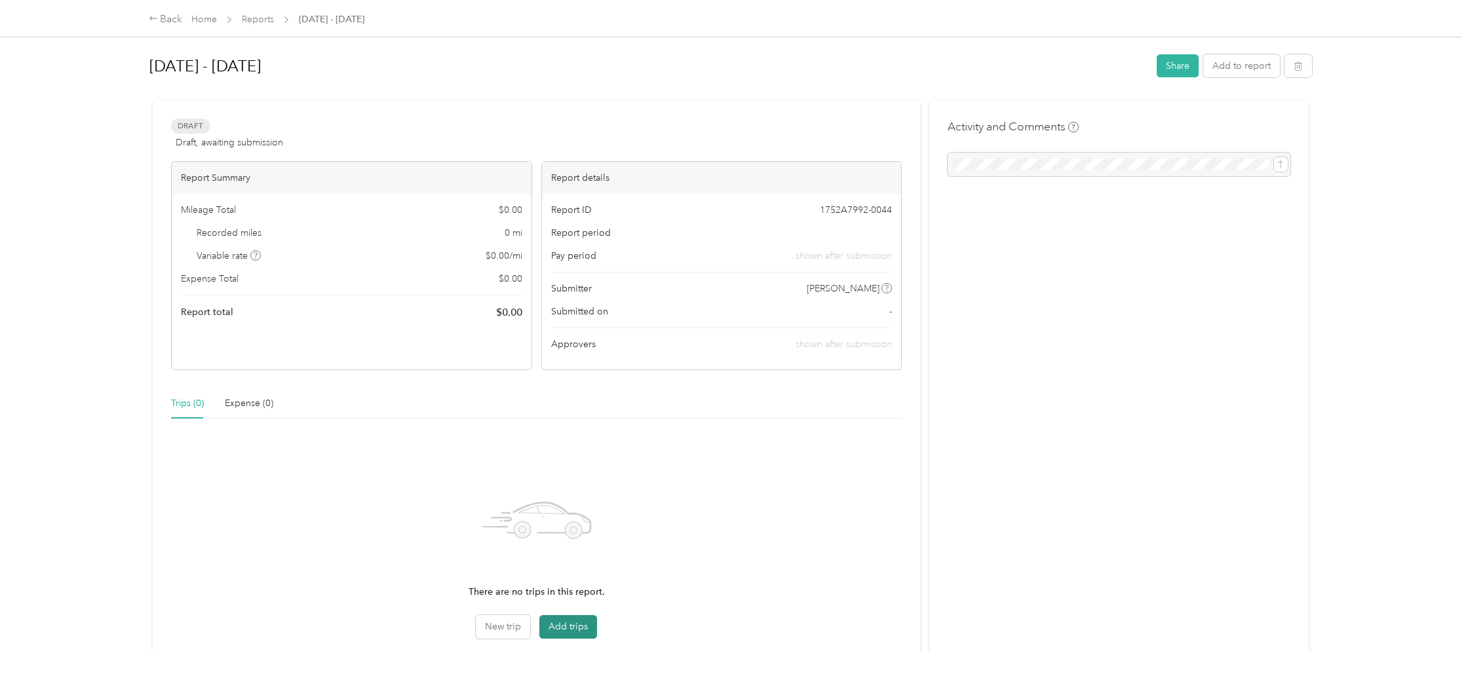
click at [578, 619] on button "Add trips" at bounding box center [568, 627] width 58 height 24
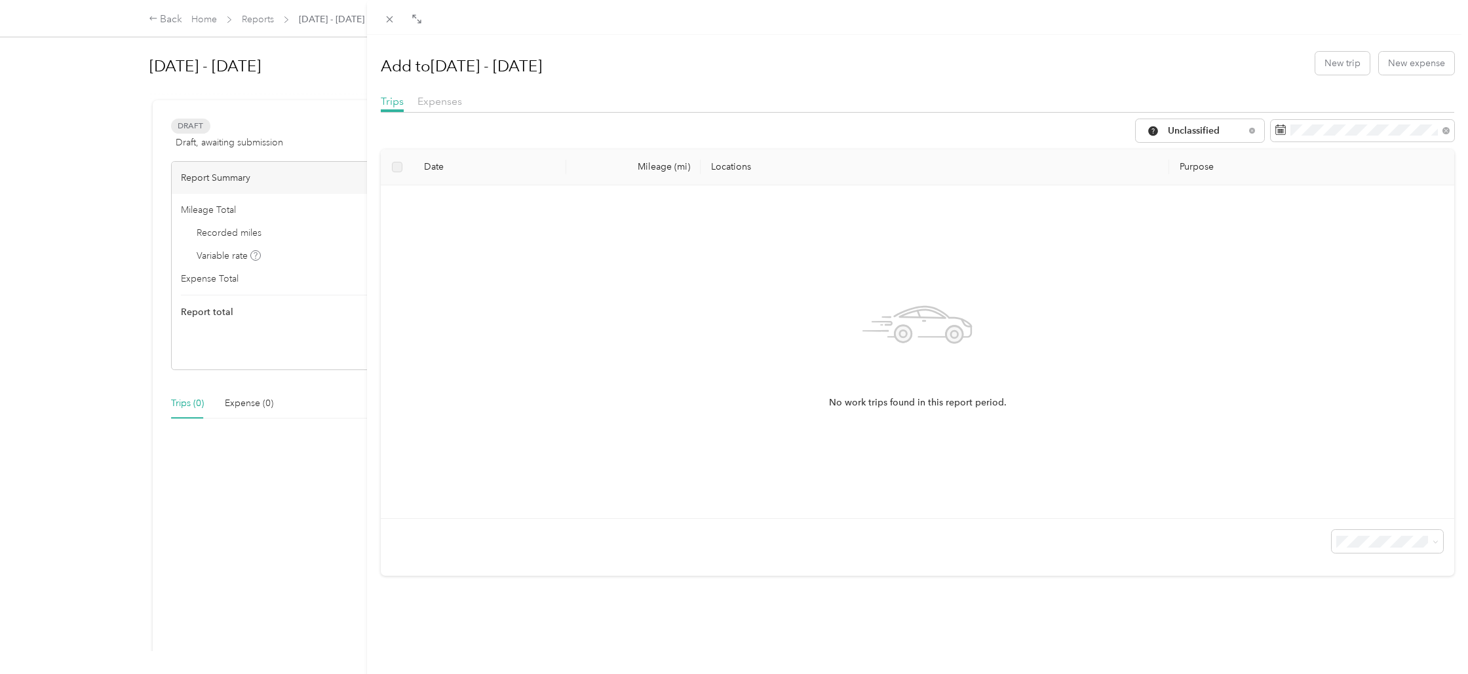
click at [387, 22] on icon at bounding box center [389, 19] width 11 height 11
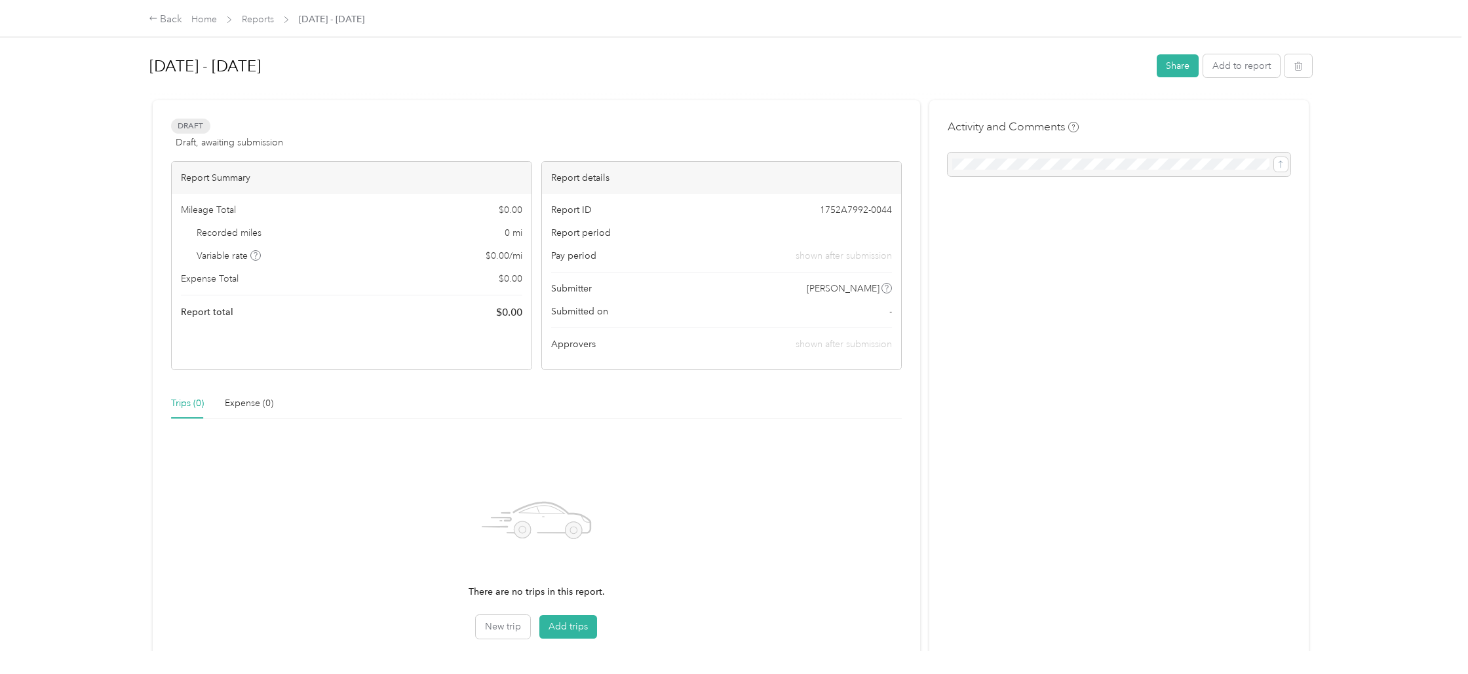
scroll to position [88, 0]
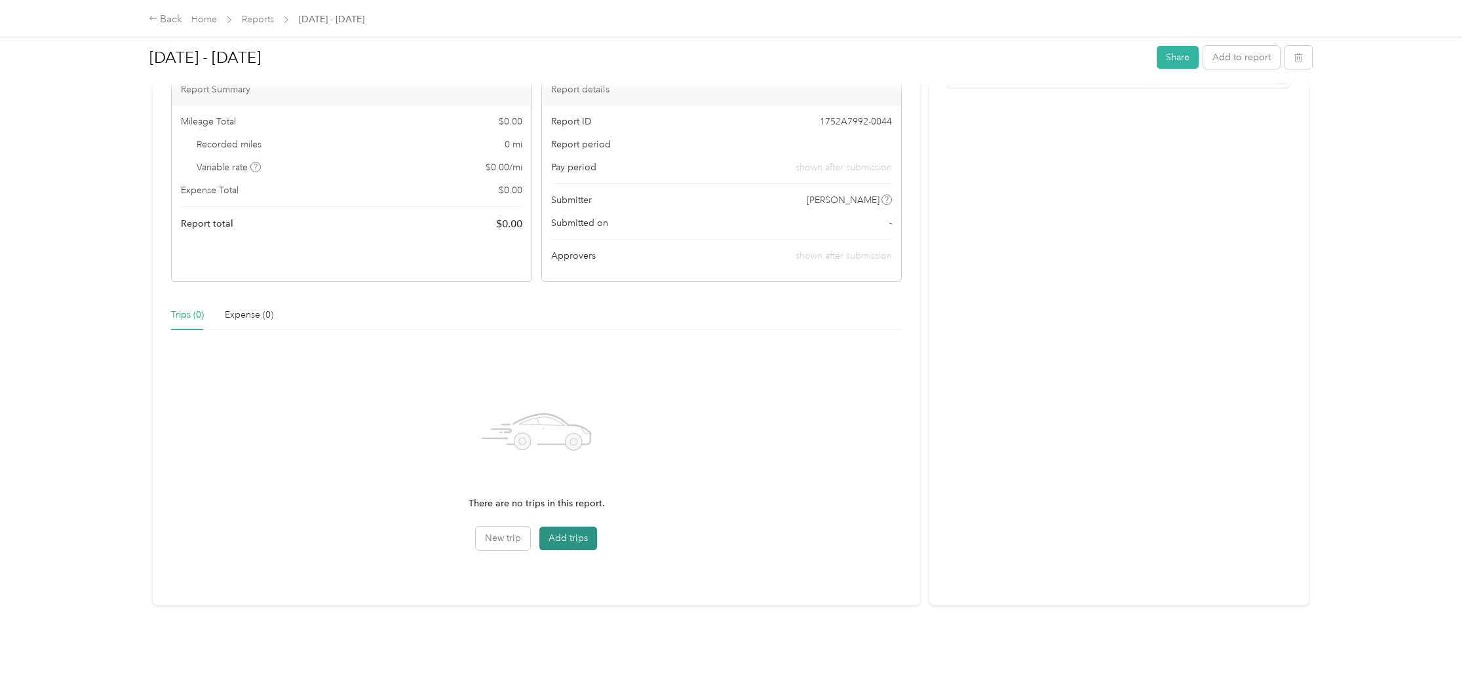
click at [562, 539] on button "Add trips" at bounding box center [568, 539] width 58 height 24
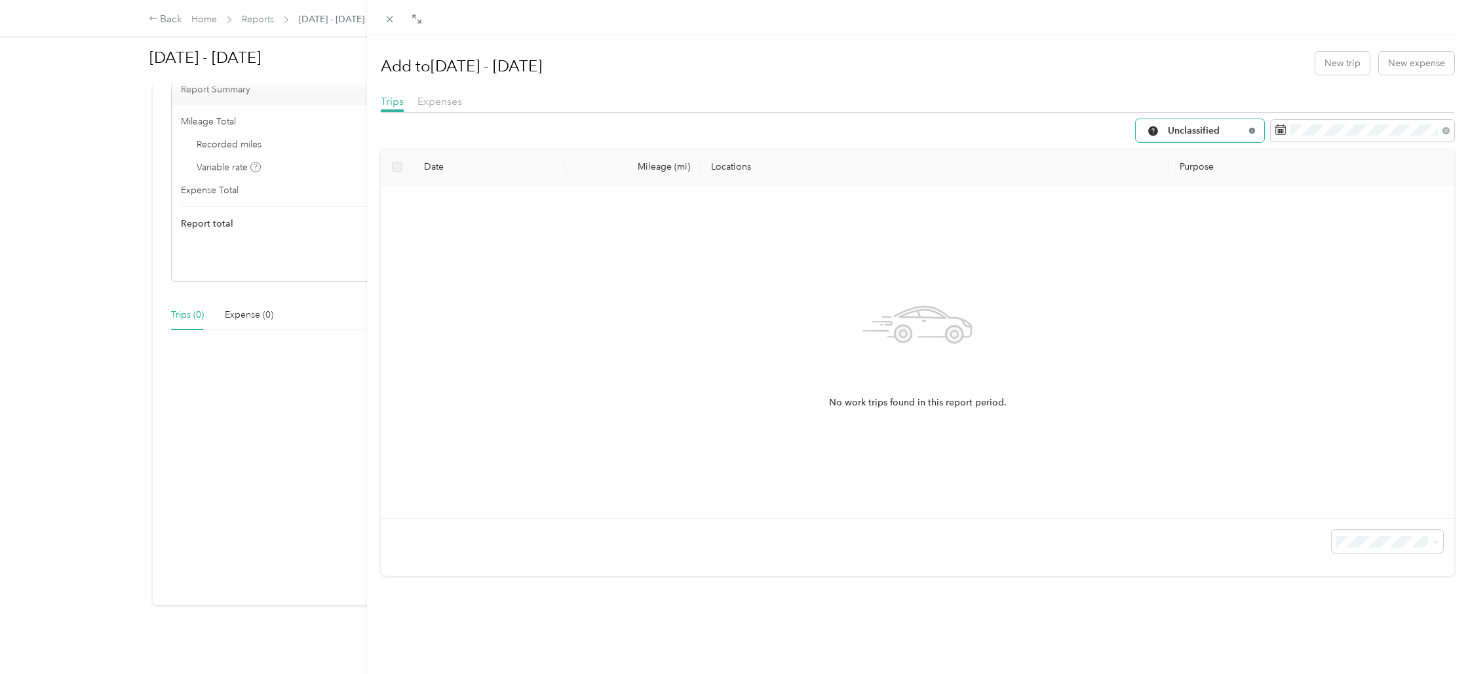
click at [740, 130] on icon at bounding box center [1251, 130] width 5 height 5
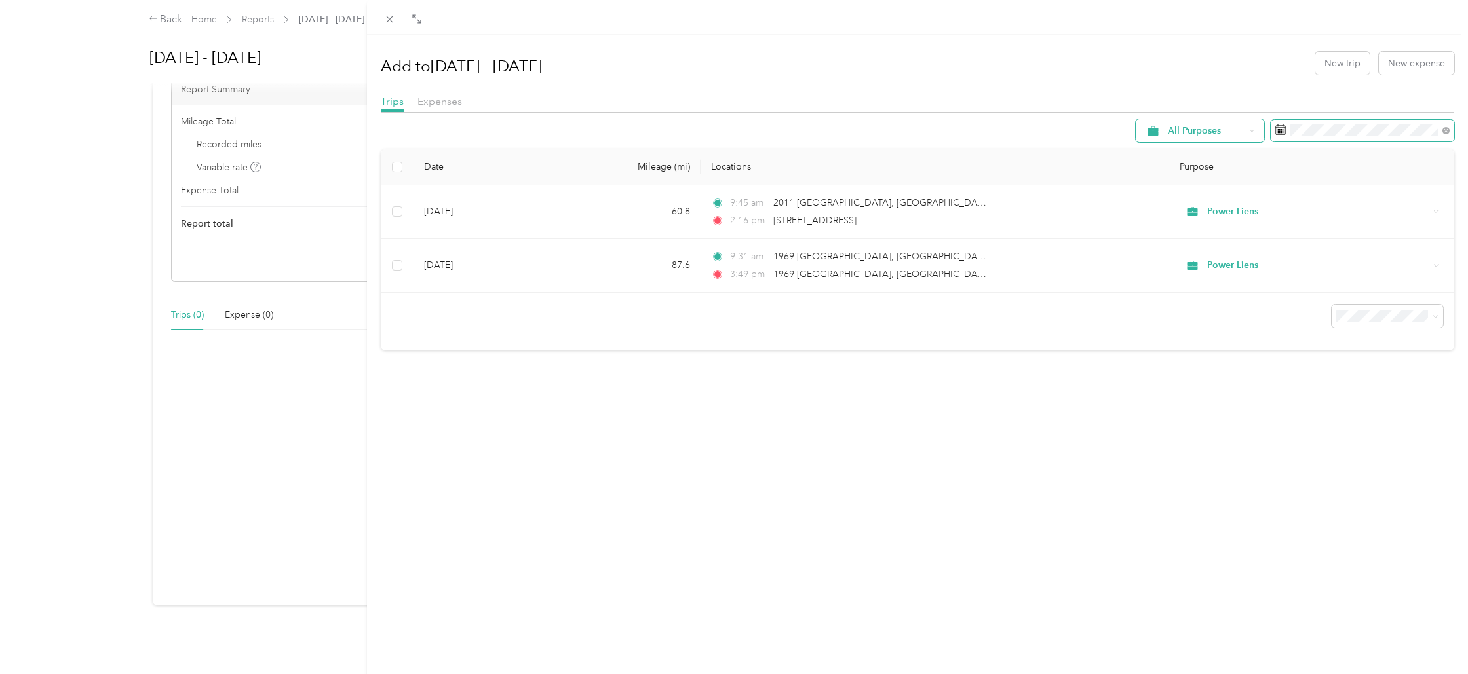
click at [740, 125] on span at bounding box center [1445, 130] width 7 height 11
click at [740, 131] on icon at bounding box center [1445, 130] width 7 height 7
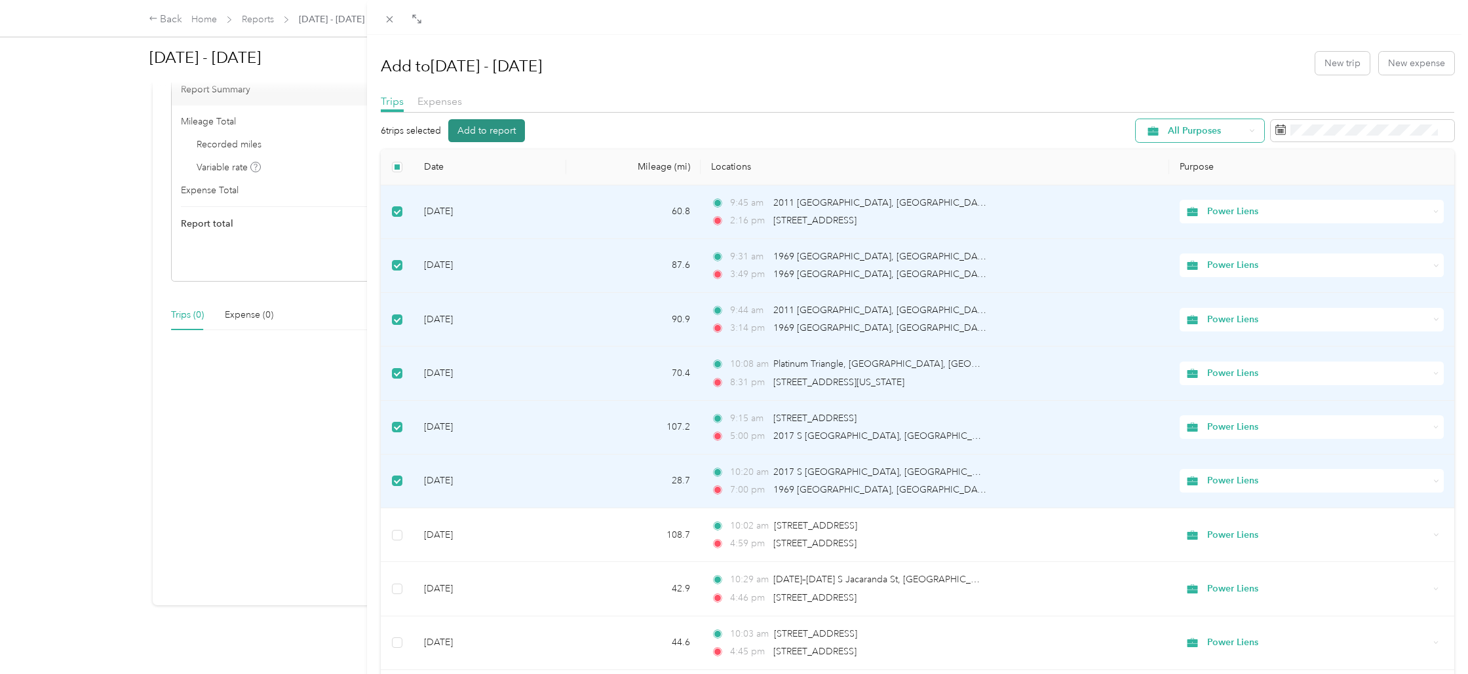
click at [501, 129] on button "Add to report" at bounding box center [486, 130] width 77 height 23
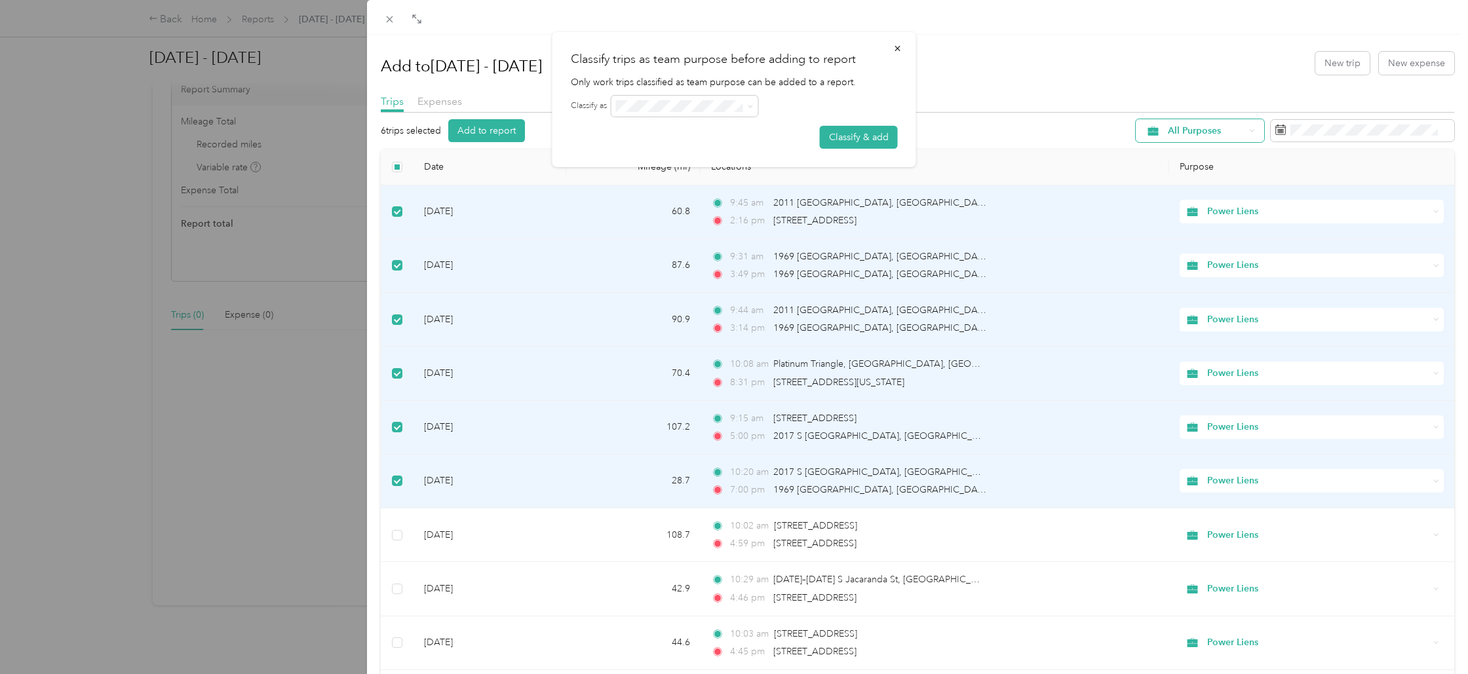
drag, startPoint x: 605, startPoint y: 109, endPoint x: 636, endPoint y: 117, distance: 32.3
click at [606, 109] on label "Classify as" at bounding box center [589, 106] width 36 height 12
click at [645, 111] on span at bounding box center [684, 106] width 147 height 21
drag, startPoint x: 653, startPoint y: 119, endPoint x: 654, endPoint y: 112, distance: 7.3
click at [653, 115] on form "Classify as Classify & add" at bounding box center [734, 122] width 327 height 53
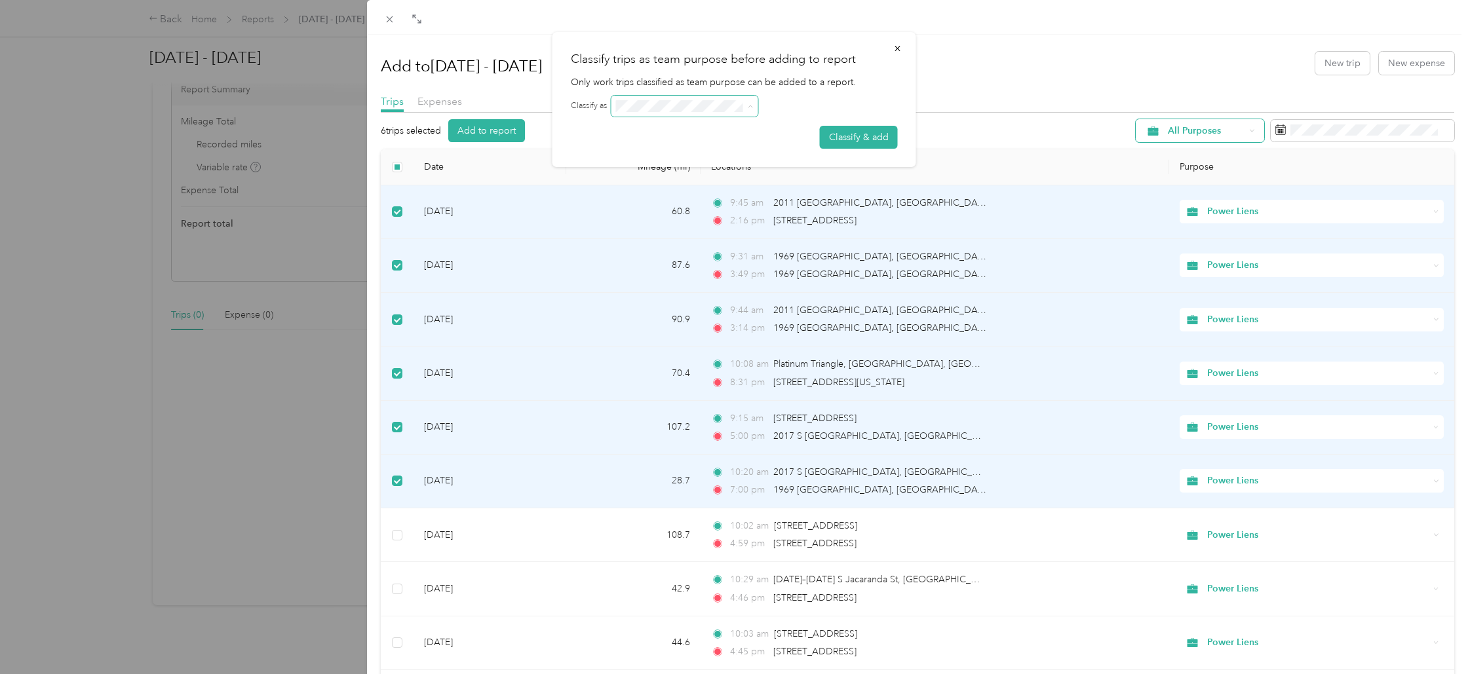
click at [740, 107] on icon at bounding box center [751, 107] width 6 height 6
click at [740, 136] on button "Classify & add" at bounding box center [859, 137] width 78 height 23
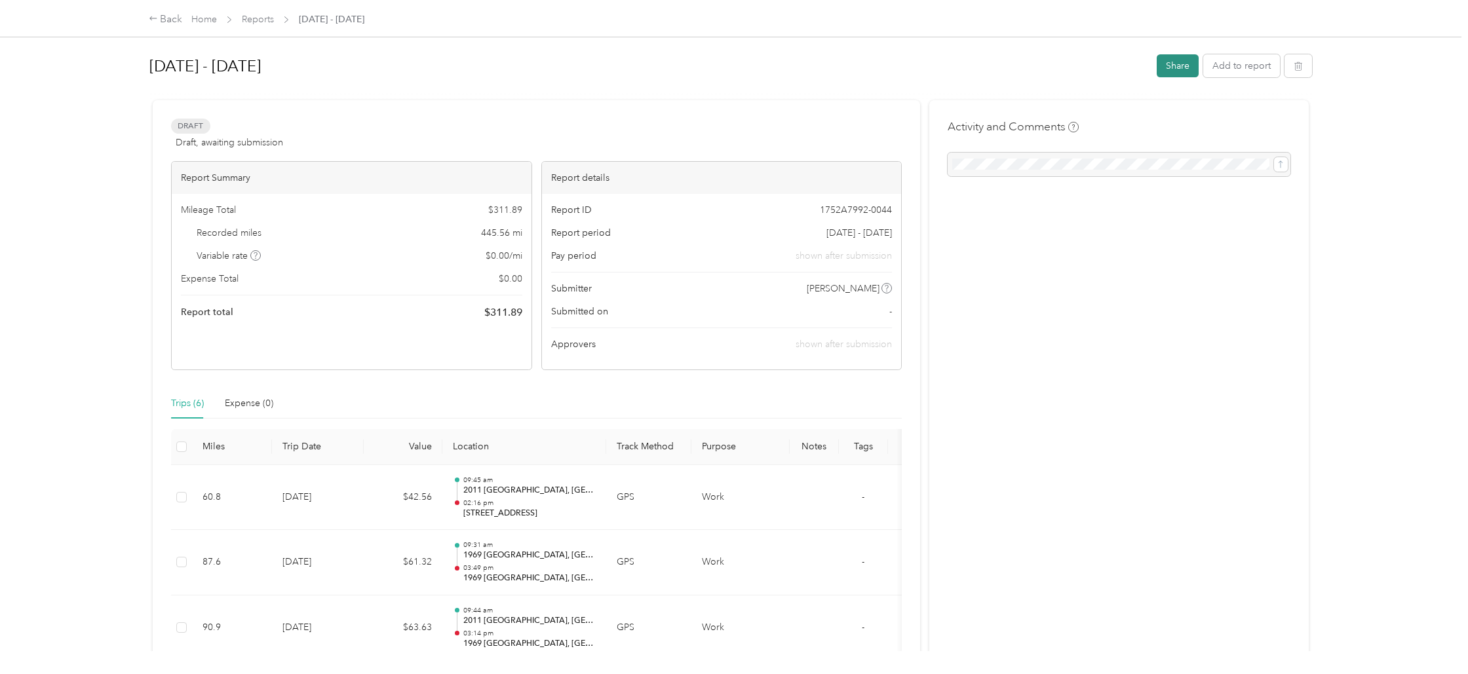
click at [740, 64] on button "Share" at bounding box center [1178, 65] width 42 height 23
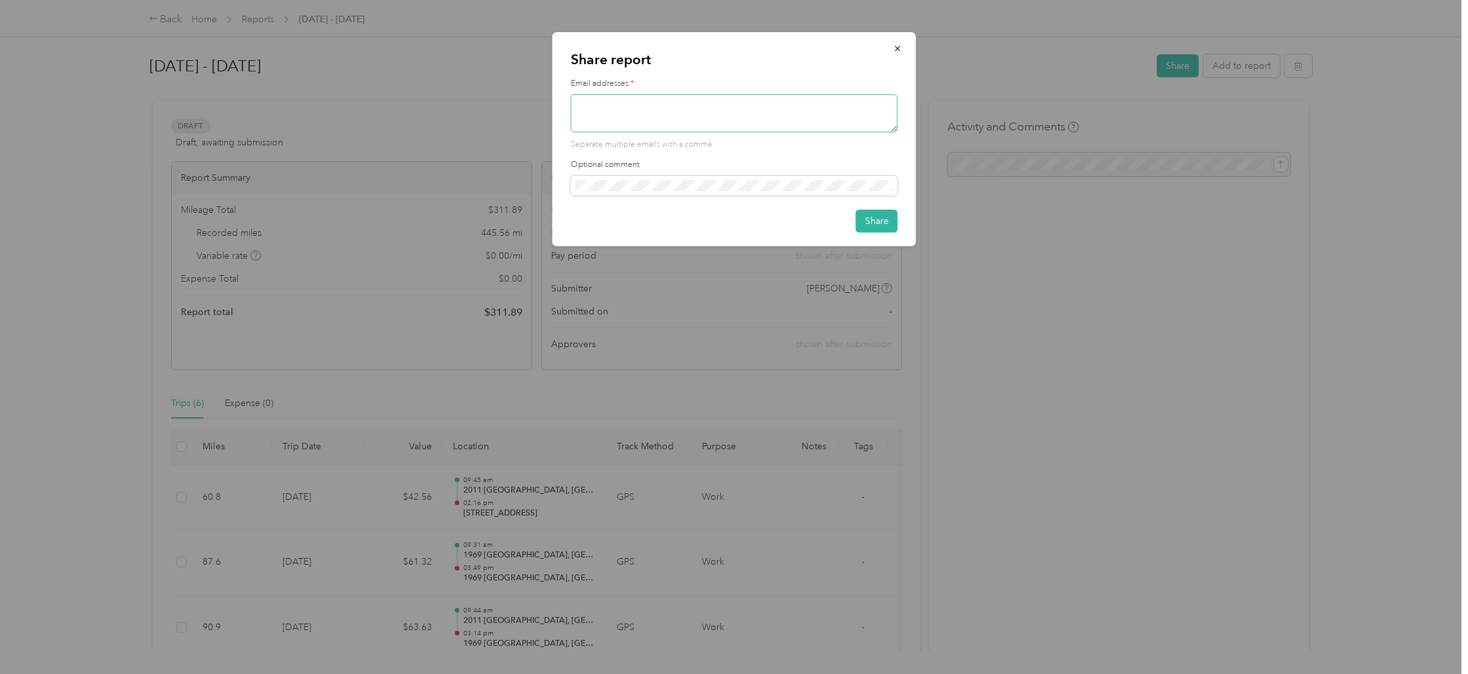
click at [703, 109] on textarea at bounding box center [734, 113] width 327 height 38
type textarea "[EMAIL_ADDRESS][DOMAIN_NAME]"
click at [740, 216] on button "Share" at bounding box center [877, 221] width 42 height 23
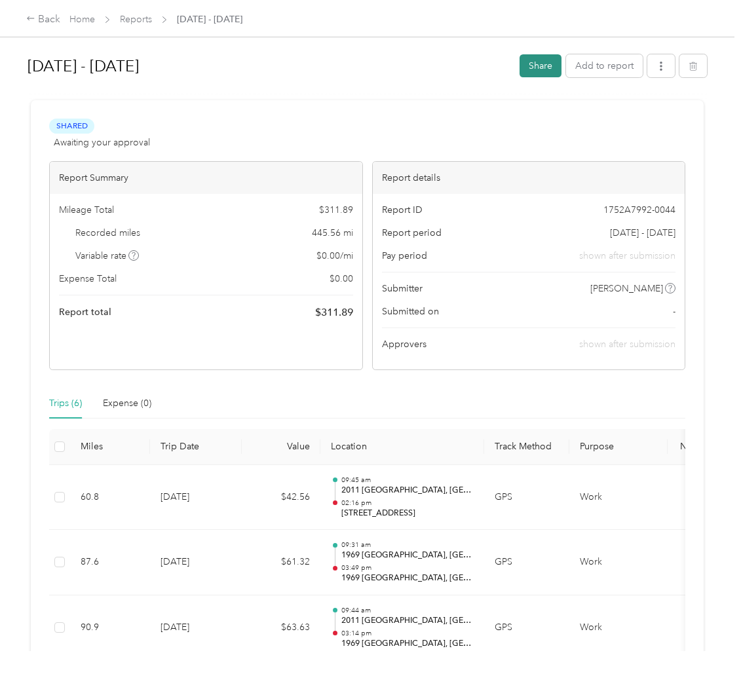
click at [537, 66] on button "Share" at bounding box center [541, 65] width 42 height 23
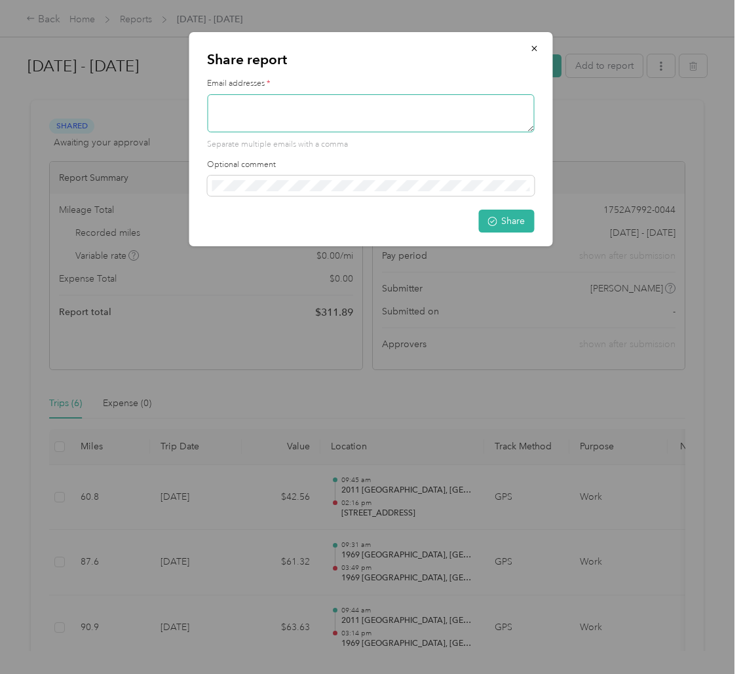
click at [386, 107] on textarea at bounding box center [370, 113] width 327 height 38
type textarea "[EMAIL_ADDRESS][DOMAIN_NAME]"
click at [509, 218] on button "Share" at bounding box center [506, 221] width 56 height 23
